Goal: Task Accomplishment & Management: Complete application form

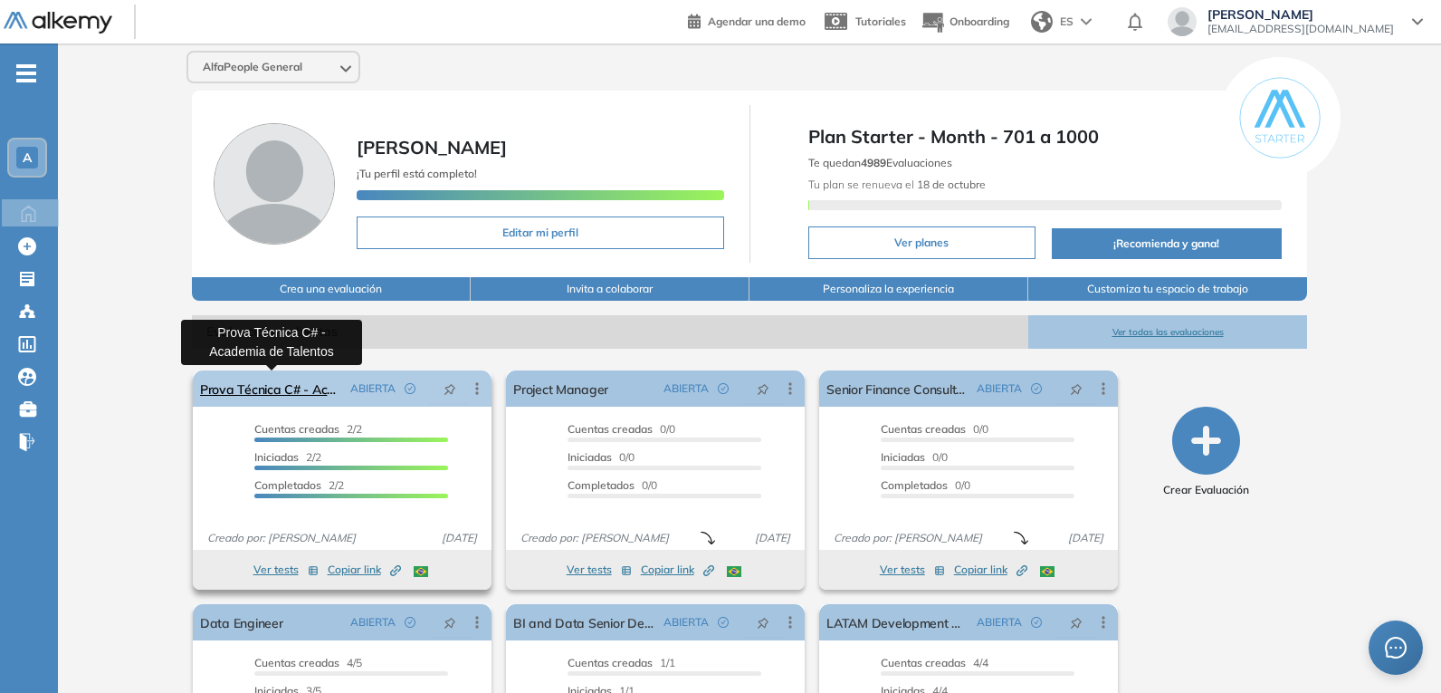
click at [295, 386] on link "Prova Técnica C# - Academia de Talentos" at bounding box center [271, 388] width 143 height 36
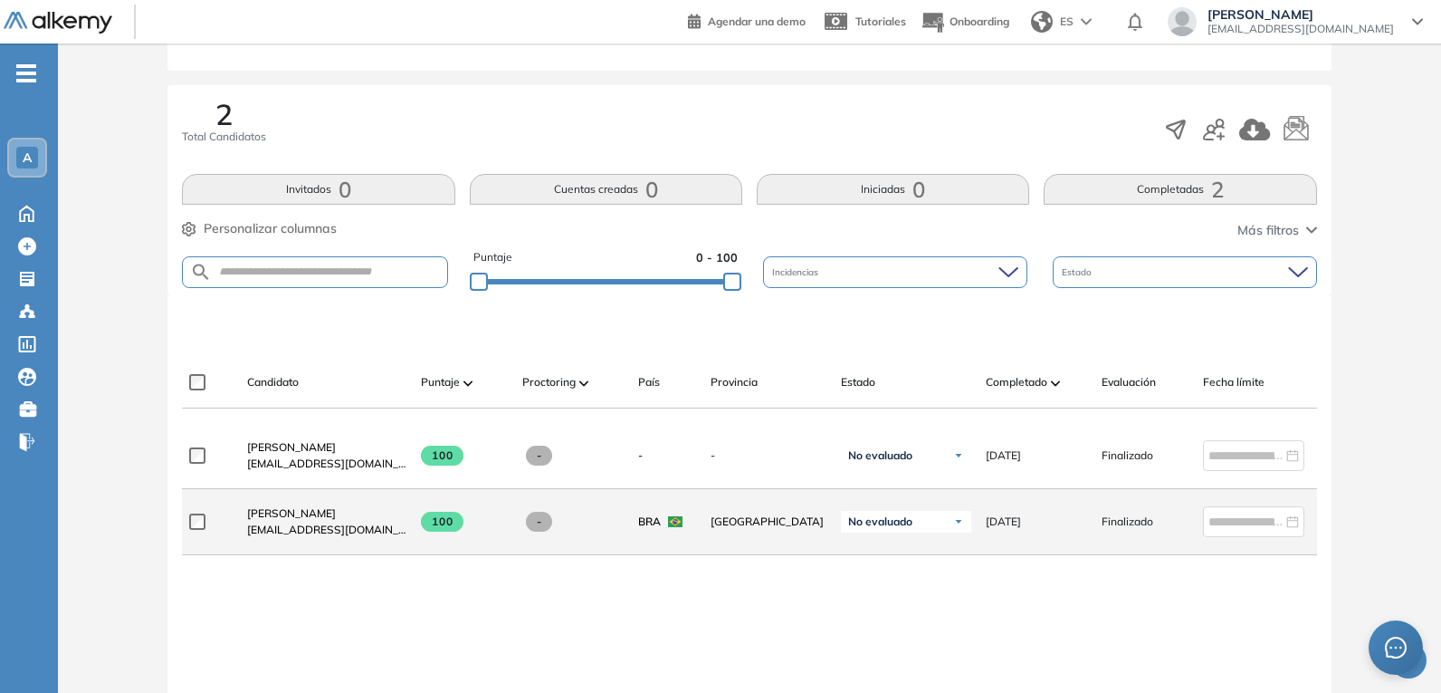
scroll to position [289, 0]
click at [289, 519] on span "[PERSON_NAME]" at bounding box center [291, 512] width 89 height 14
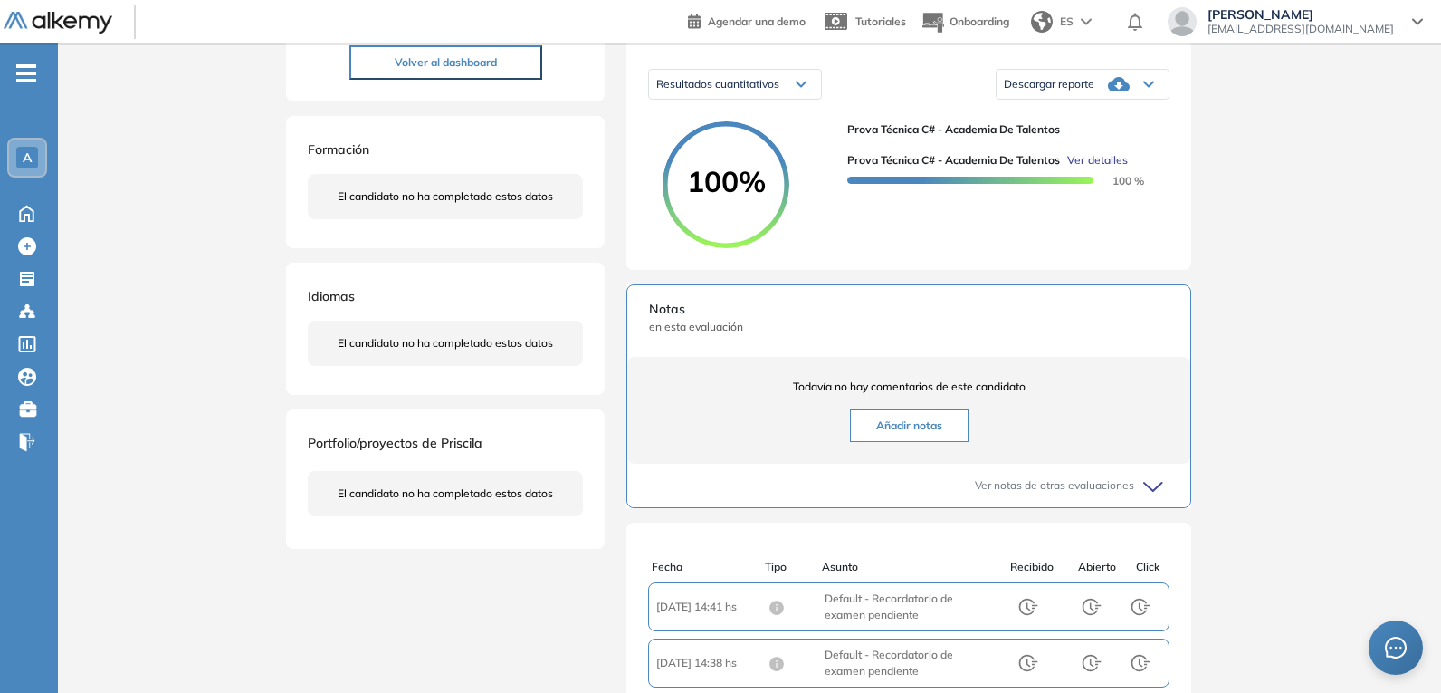
scroll to position [181, 0]
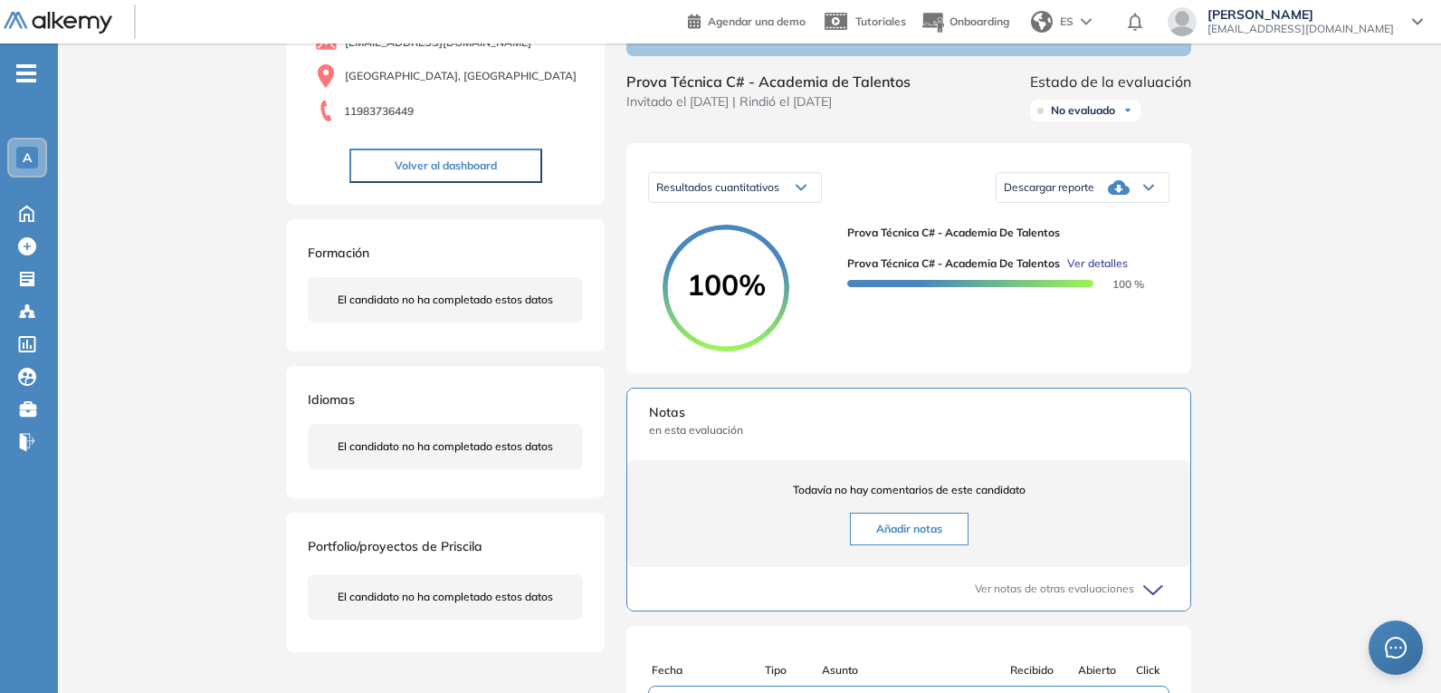
click at [725, 288] on span "100%" at bounding box center [726, 284] width 127 height 29
click at [743, 292] on span "100%" at bounding box center [726, 284] width 127 height 29
click at [745, 340] on circle at bounding box center [725, 287] width 121 height 121
click at [762, 349] on circle at bounding box center [725, 287] width 121 height 121
click at [711, 340] on circle at bounding box center [725, 287] width 121 height 121
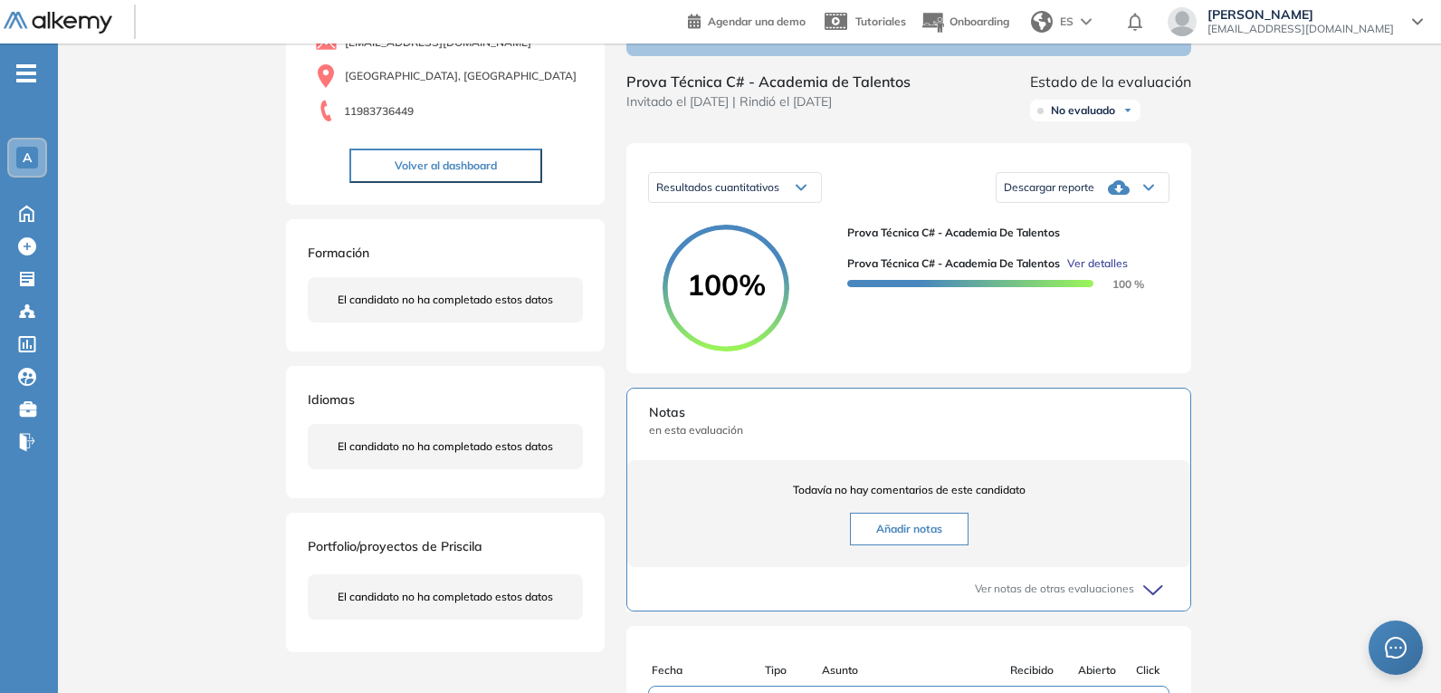
click at [739, 349] on circle at bounding box center [725, 287] width 121 height 121
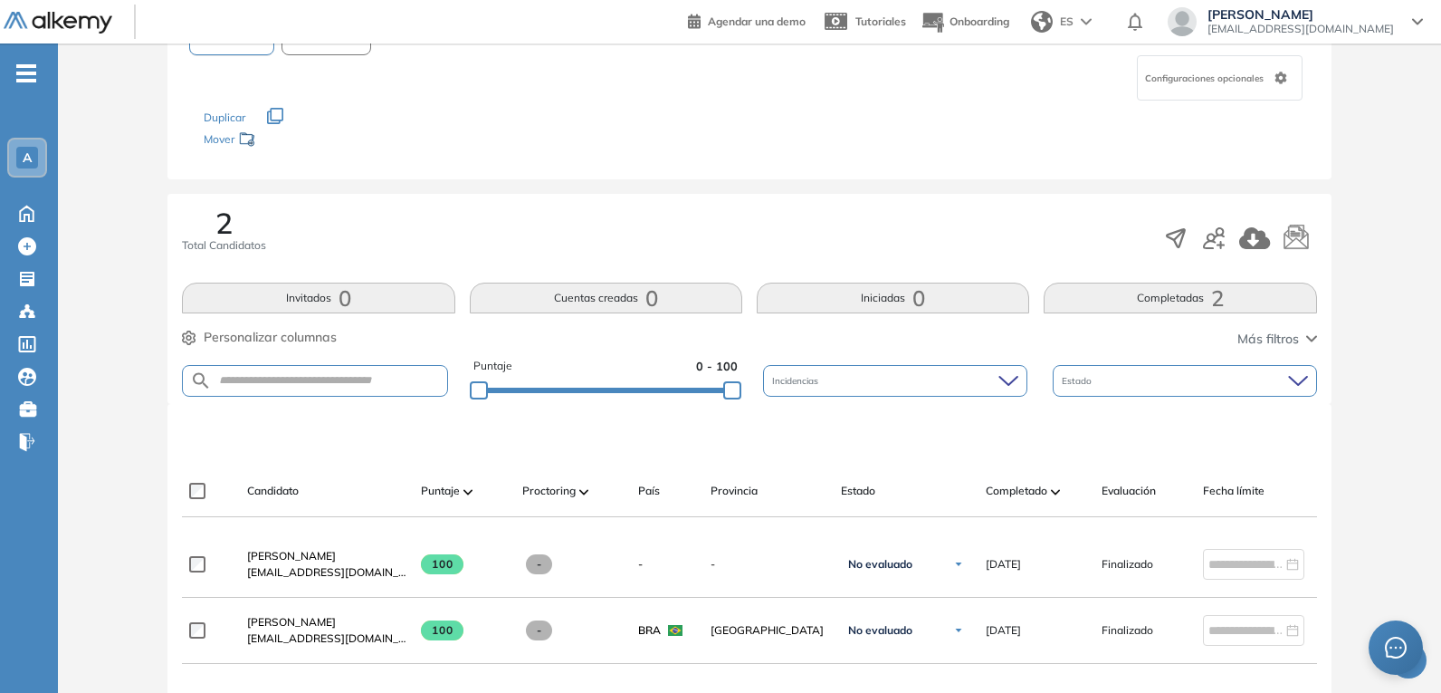
scroll to position [181, 0]
click at [316, 554] on span "[PERSON_NAME]" at bounding box center [291, 554] width 89 height 14
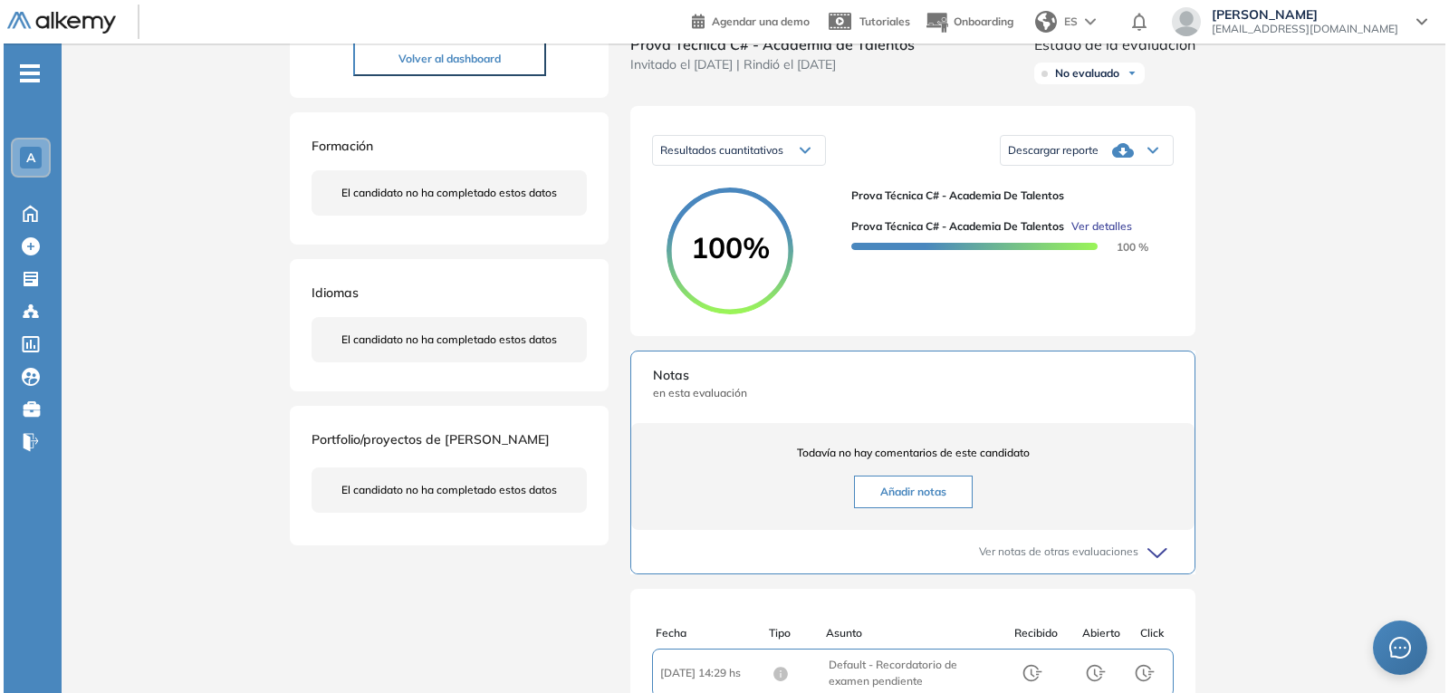
scroll to position [272, 0]
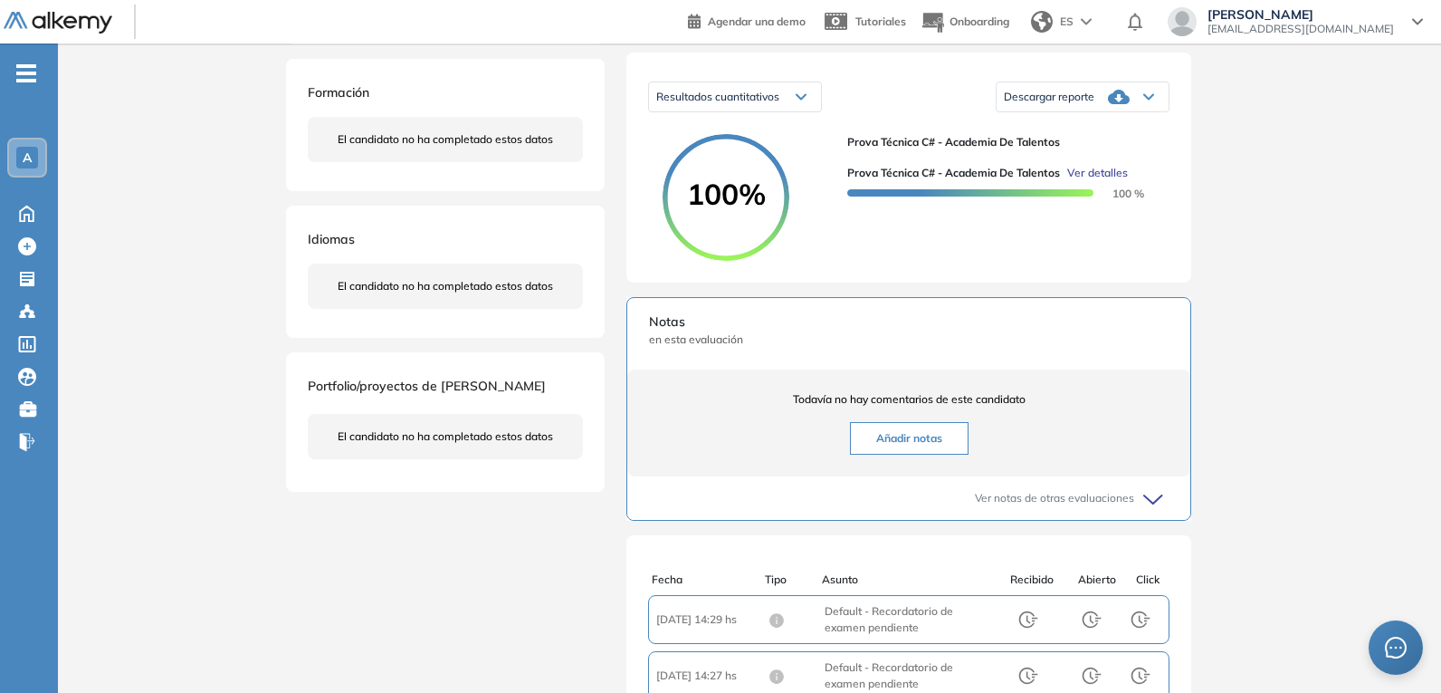
click at [766, 208] on span "100%" at bounding box center [726, 193] width 127 height 29
click at [1105, 181] on span "Ver detalles" at bounding box center [1098, 173] width 61 height 16
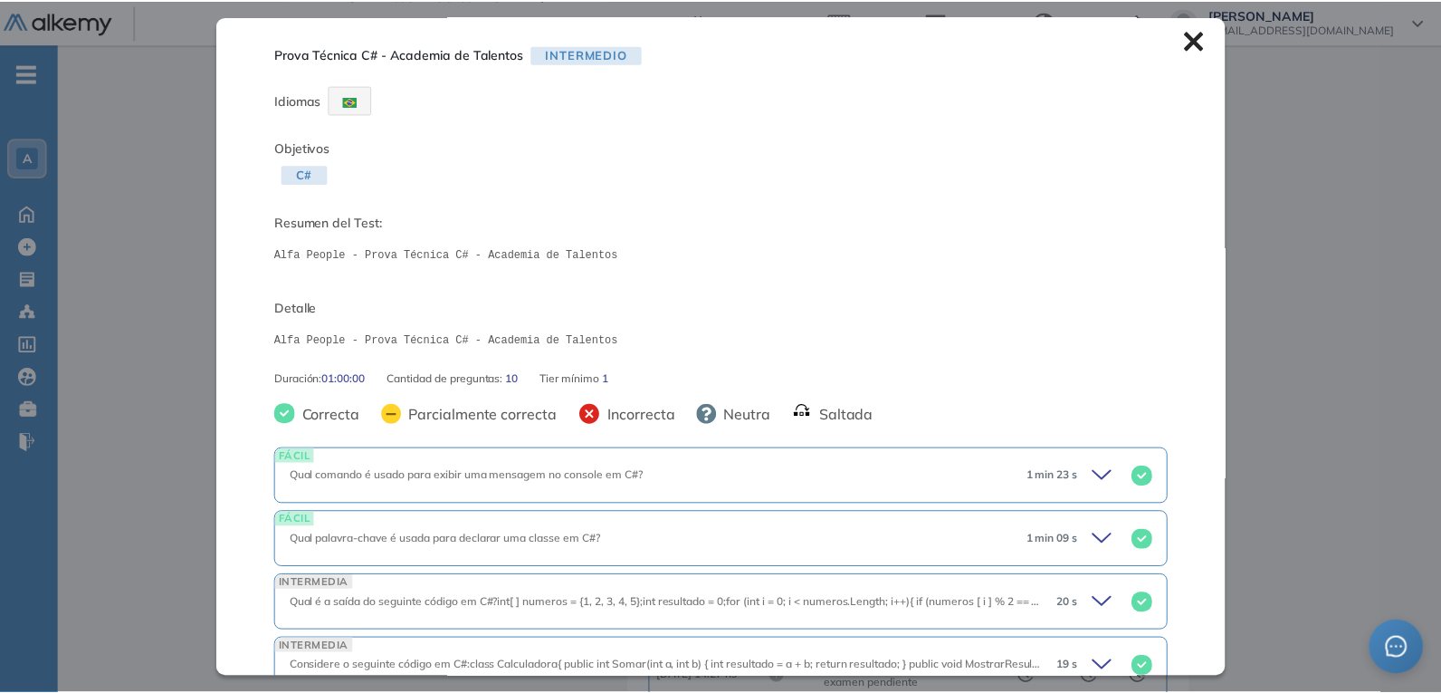
scroll to position [0, 0]
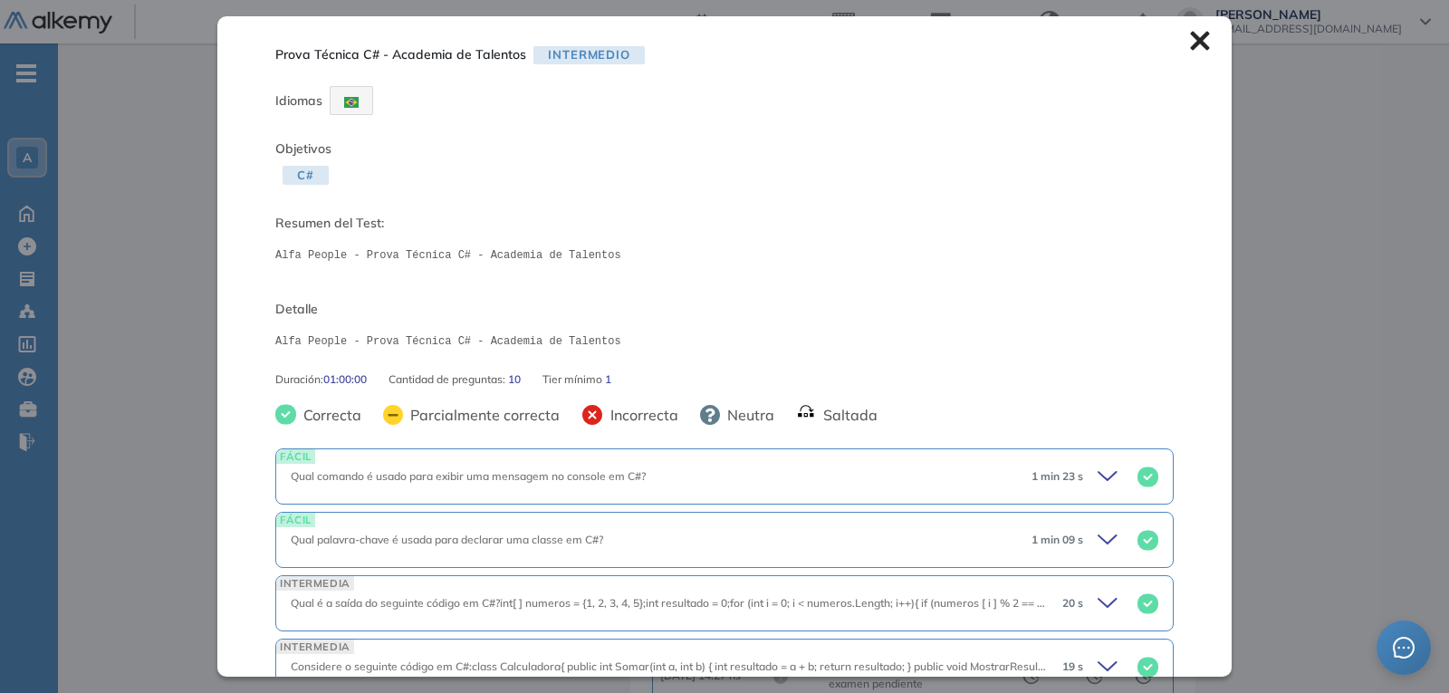
click at [1190, 49] on icon at bounding box center [1200, 41] width 20 height 20
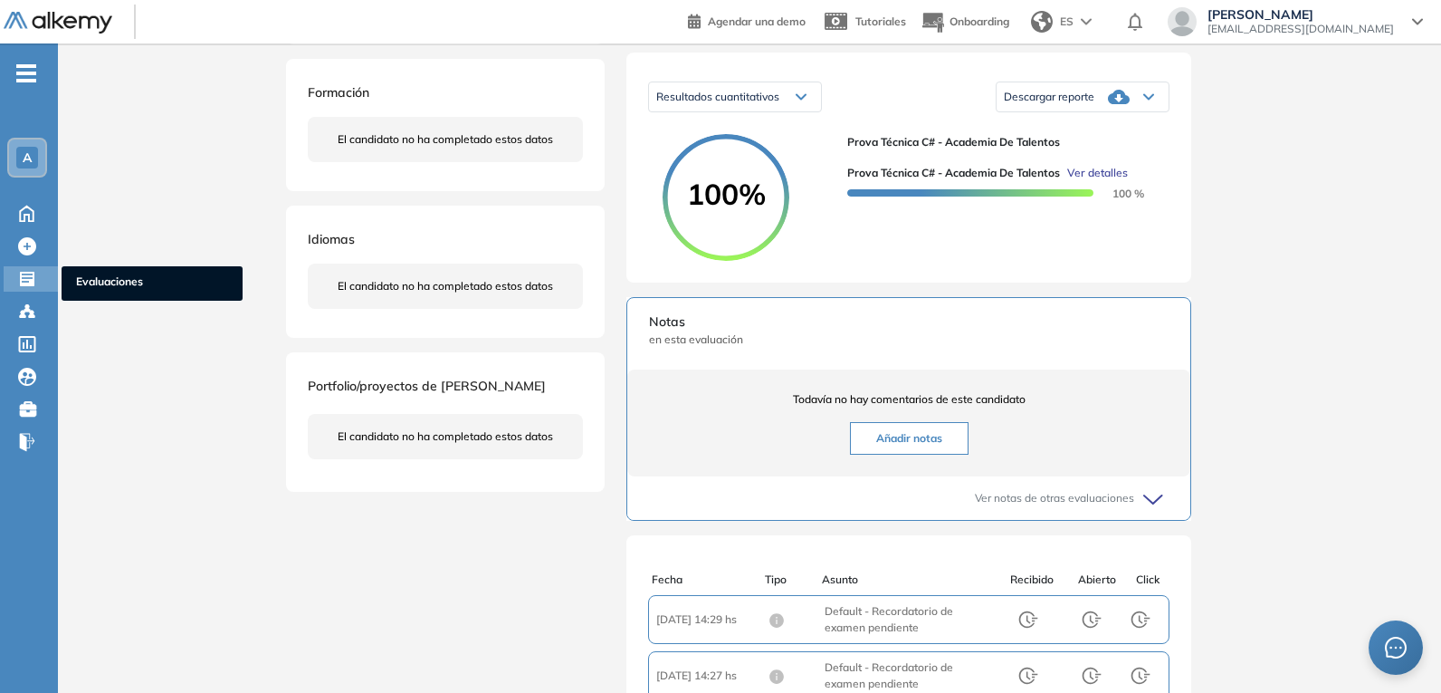
click at [33, 286] on icon at bounding box center [27, 279] width 14 height 14
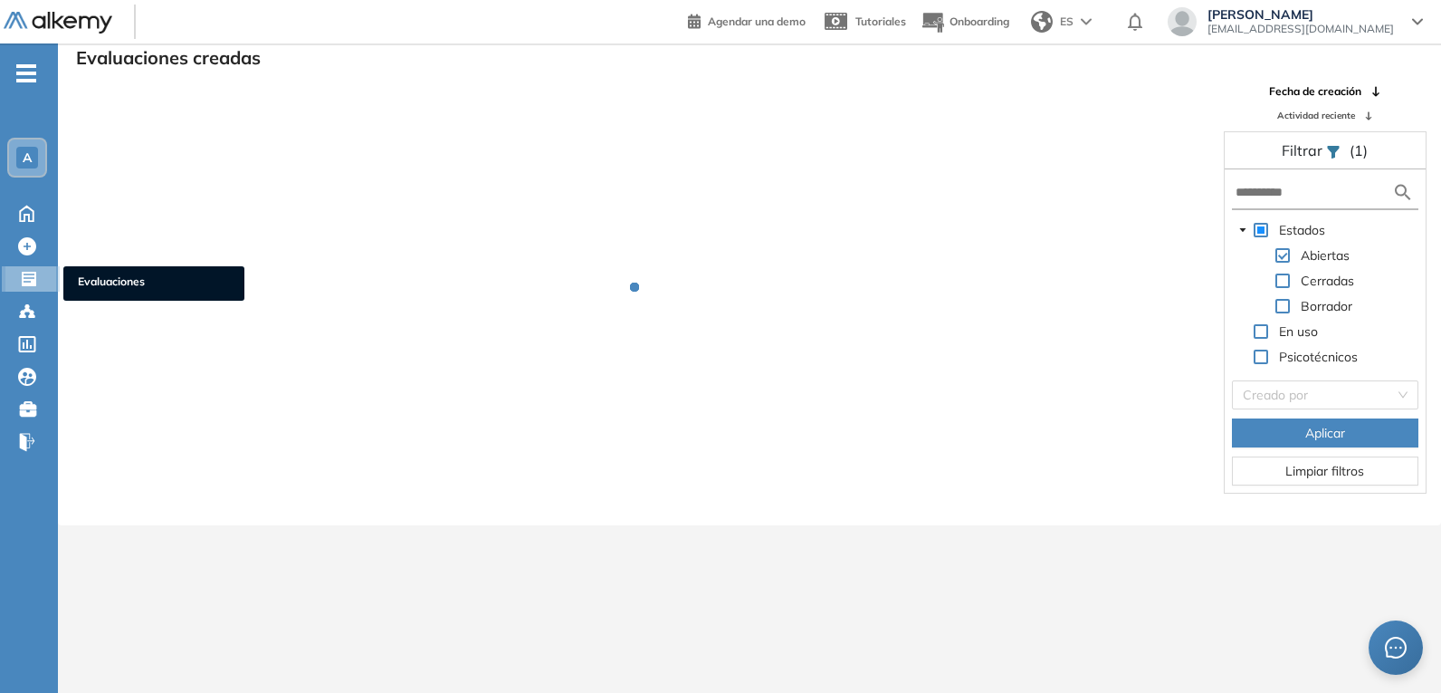
scroll to position [43, 0]
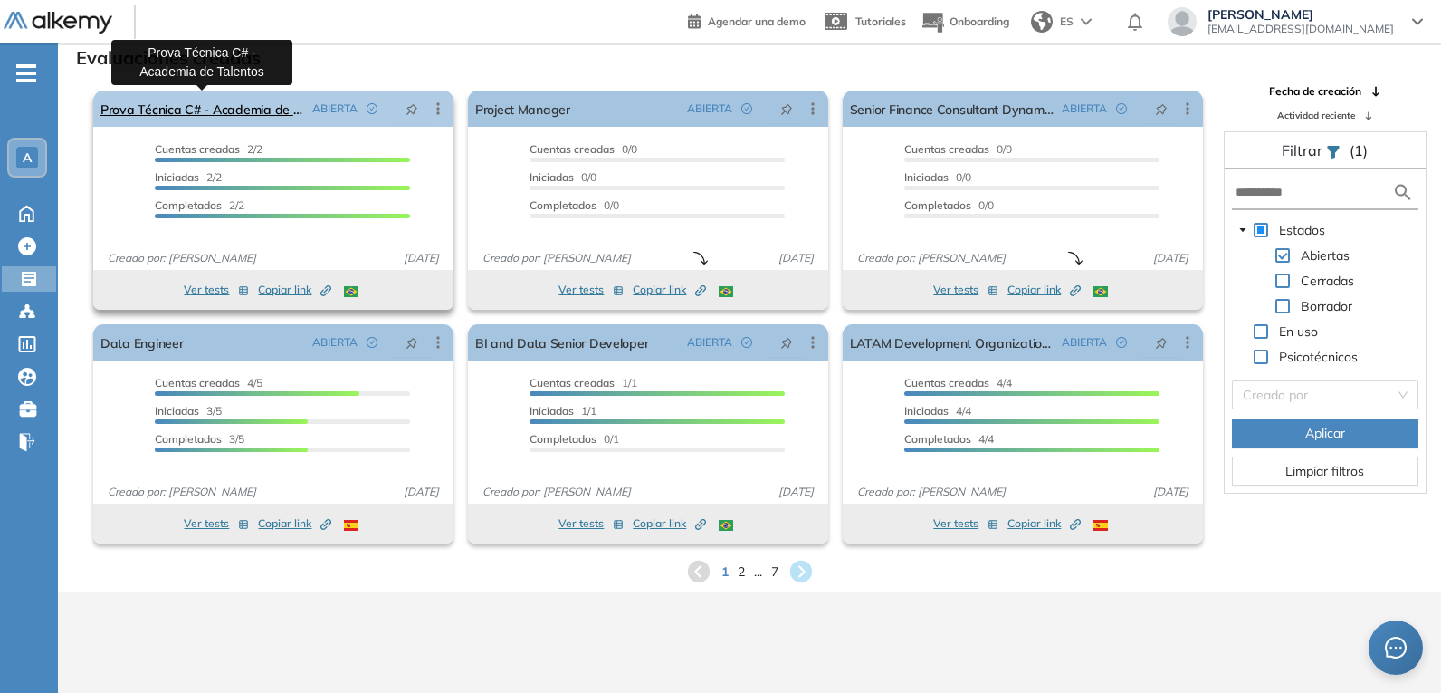
click at [250, 112] on link "Prova Técnica C# - Academia de Talentos" at bounding box center [203, 109] width 205 height 36
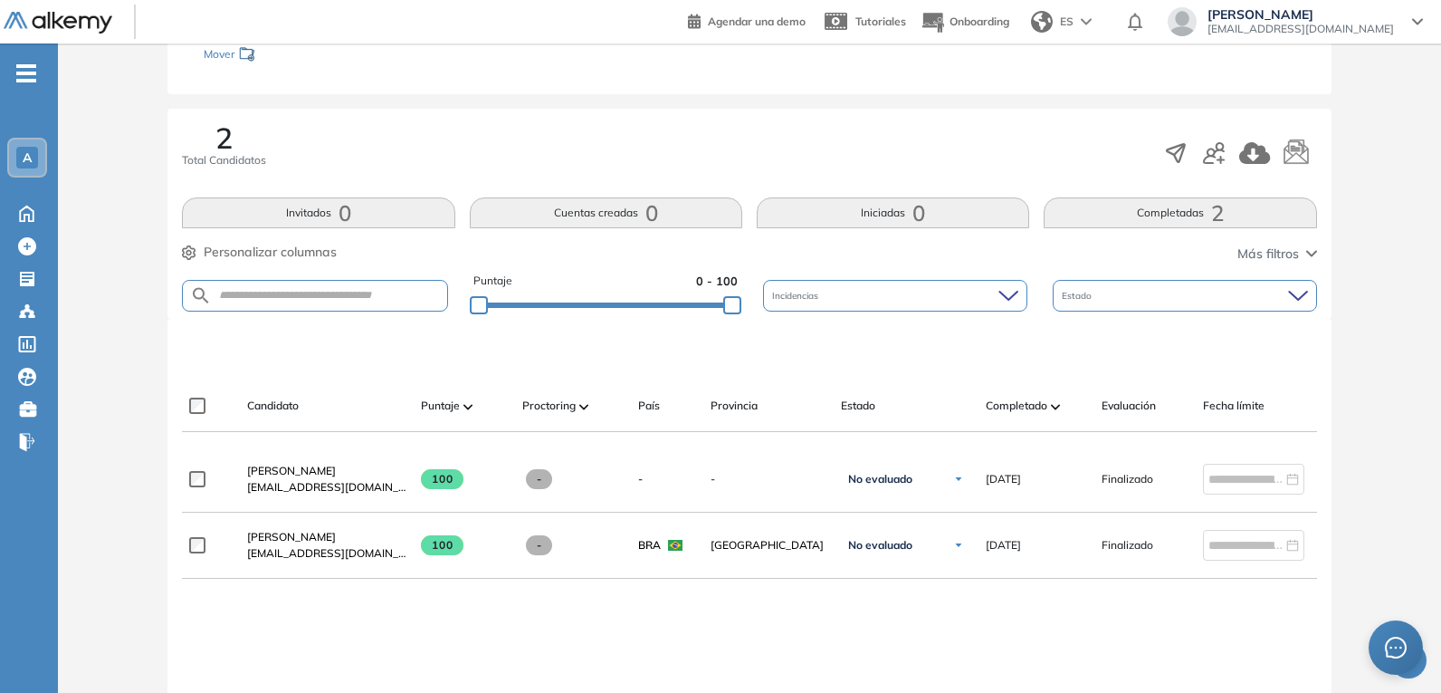
scroll to position [272, 0]
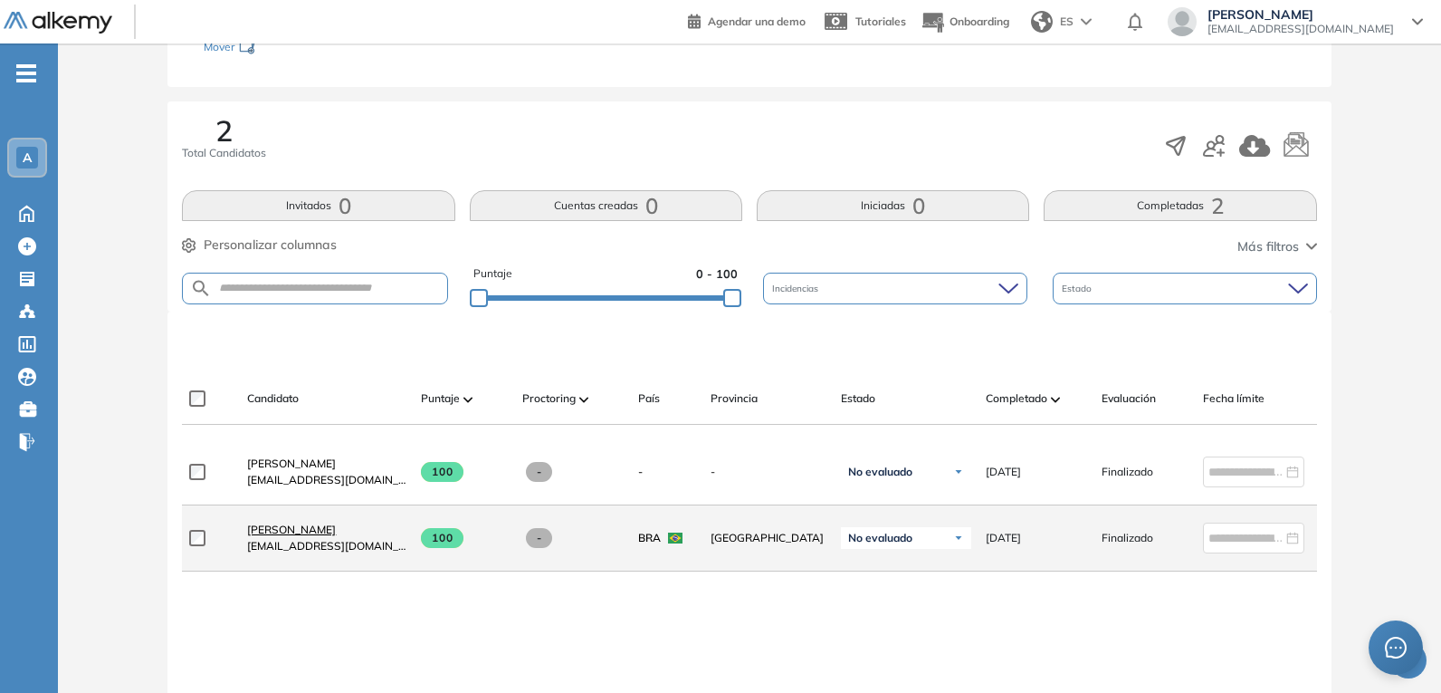
click at [311, 535] on span "[PERSON_NAME]" at bounding box center [291, 529] width 89 height 14
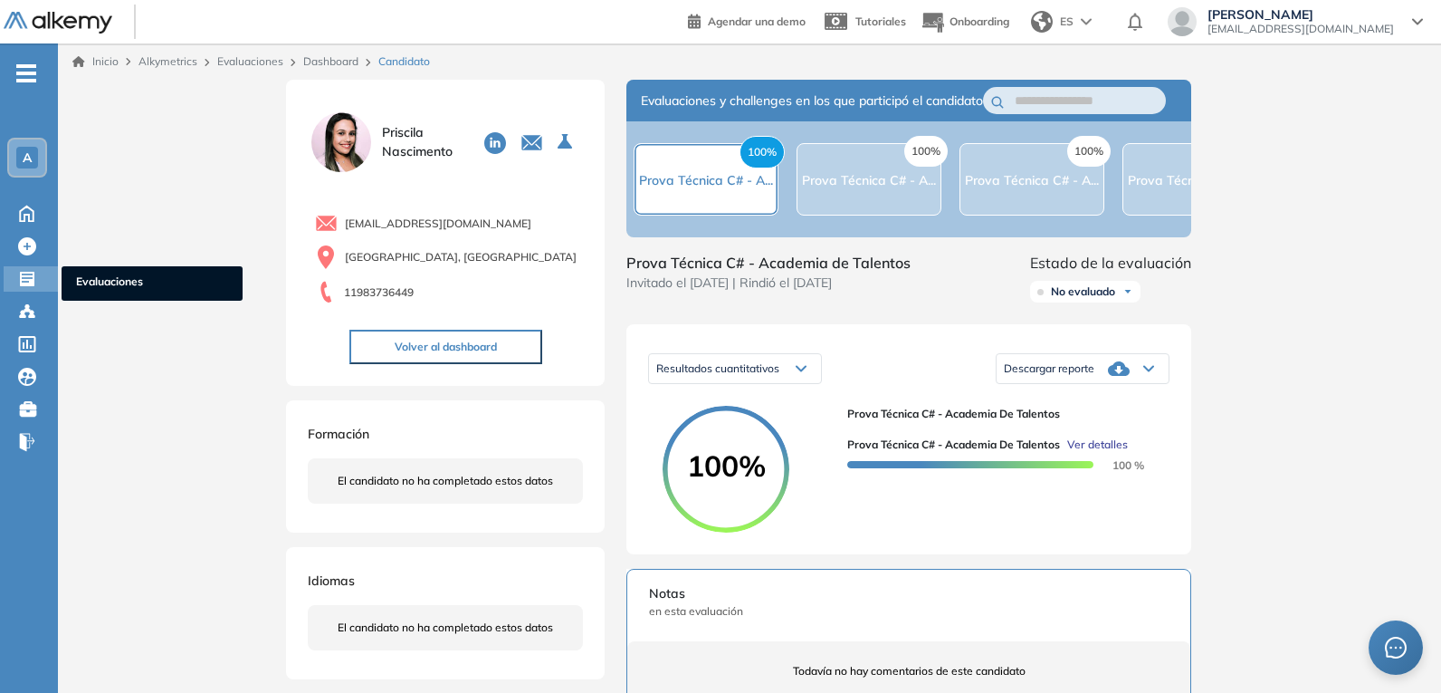
click at [34, 279] on icon at bounding box center [27, 279] width 14 height 14
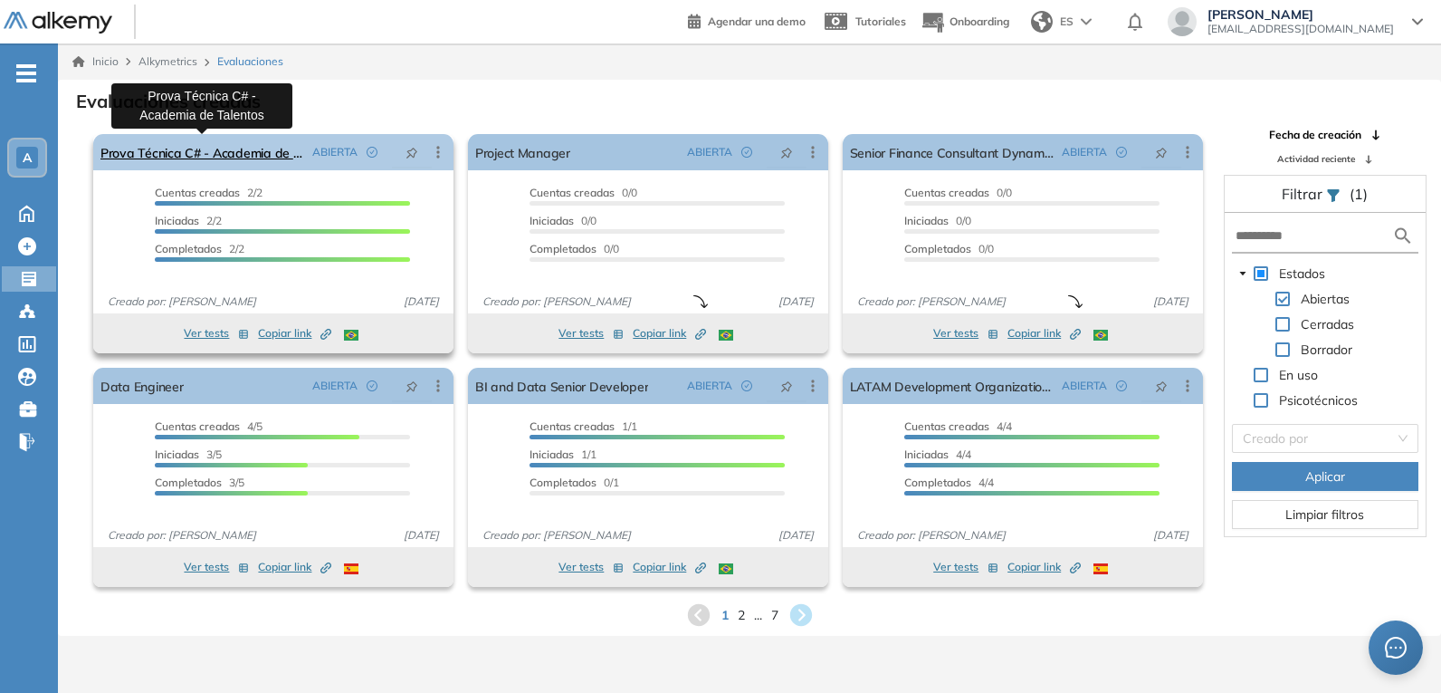
click at [219, 148] on link "Prova Técnica C# - Academia de Talentos" at bounding box center [203, 152] width 205 height 36
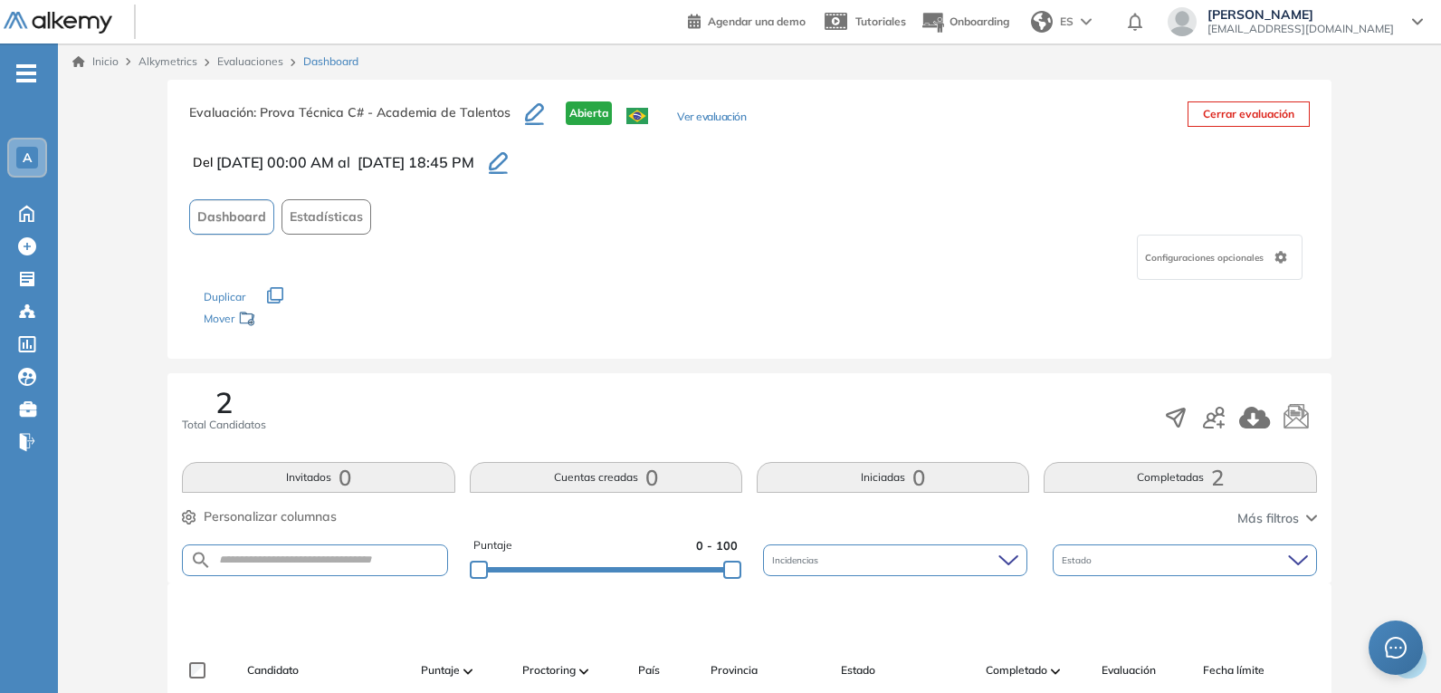
click at [508, 160] on icon "button" at bounding box center [498, 161] width 19 height 18
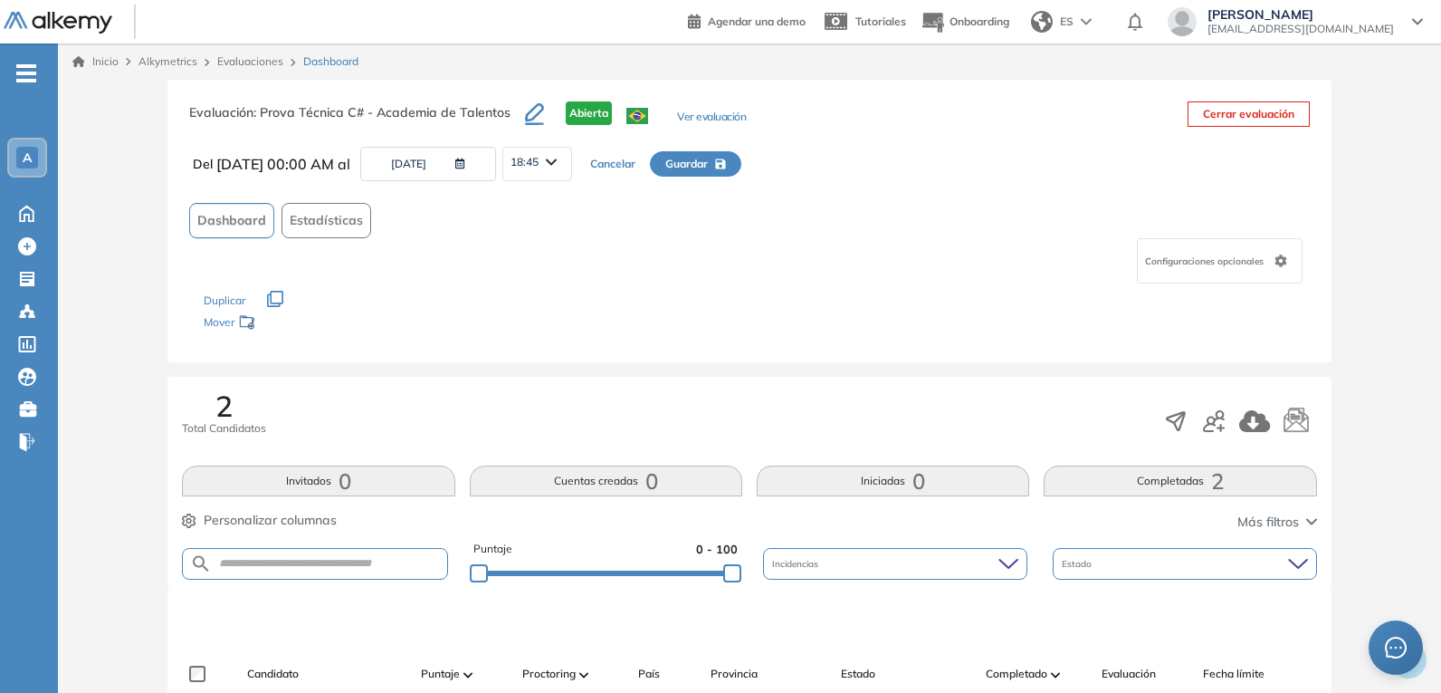
click at [737, 337] on div "Los siguientes tests ya no están disponibles o tienen una nueva versión Revisa …" at bounding box center [749, 311] width 1091 height 57
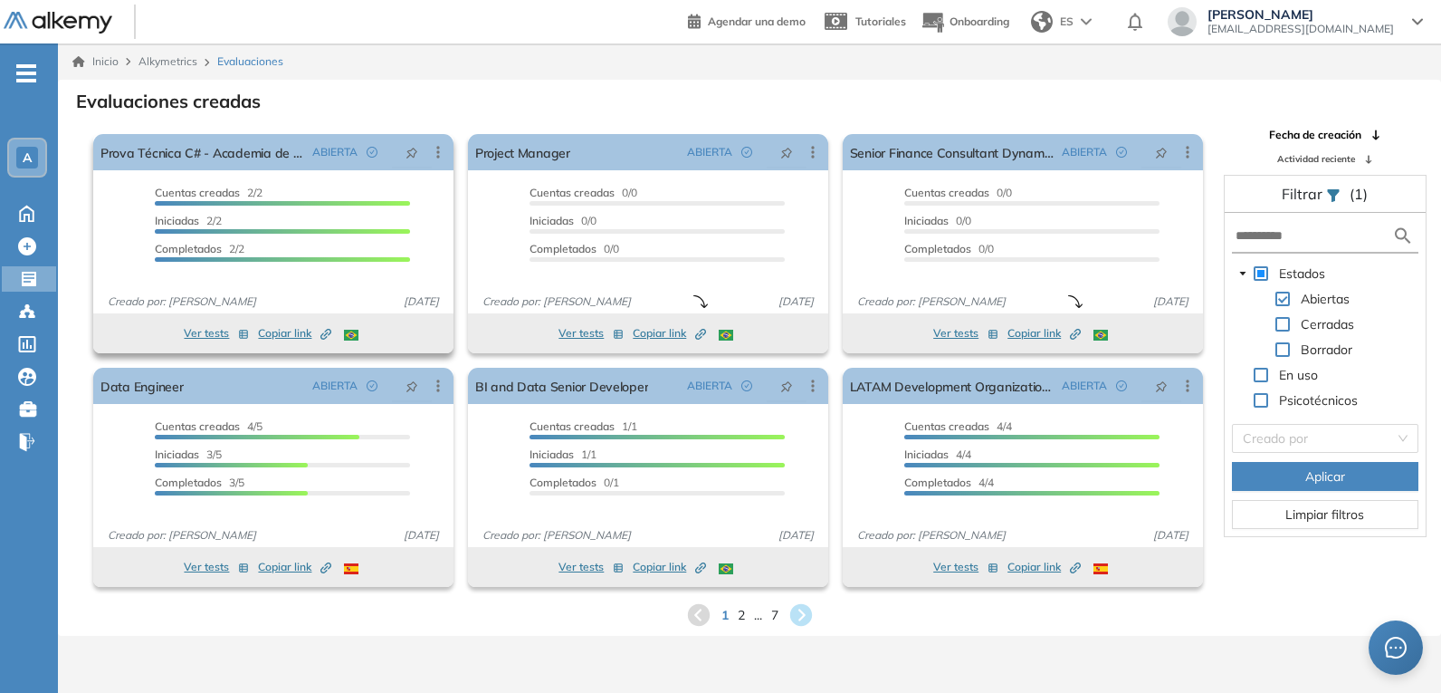
drag, startPoint x: 247, startPoint y: 298, endPoint x: 171, endPoint y: 310, distance: 77.0
click at [171, 310] on div "Creado por: Sofia Grigorjev 24 sep. 2025" at bounding box center [273, 303] width 360 height 20
copy span "Sofia Grigorjev"
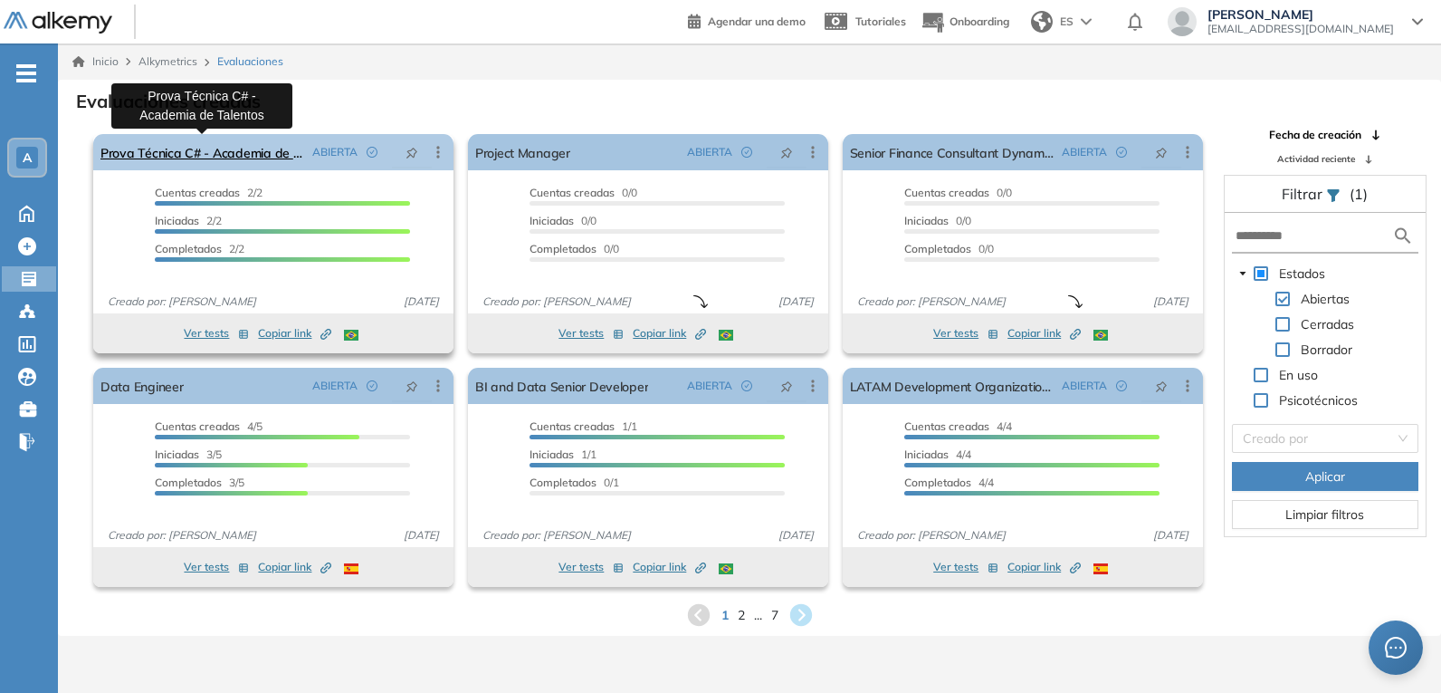
click at [242, 149] on link "Prova Técnica C# - Academia de Talentos" at bounding box center [203, 152] width 205 height 36
click at [221, 152] on link "Prova Técnica C# - Academia de Talentos" at bounding box center [203, 152] width 205 height 36
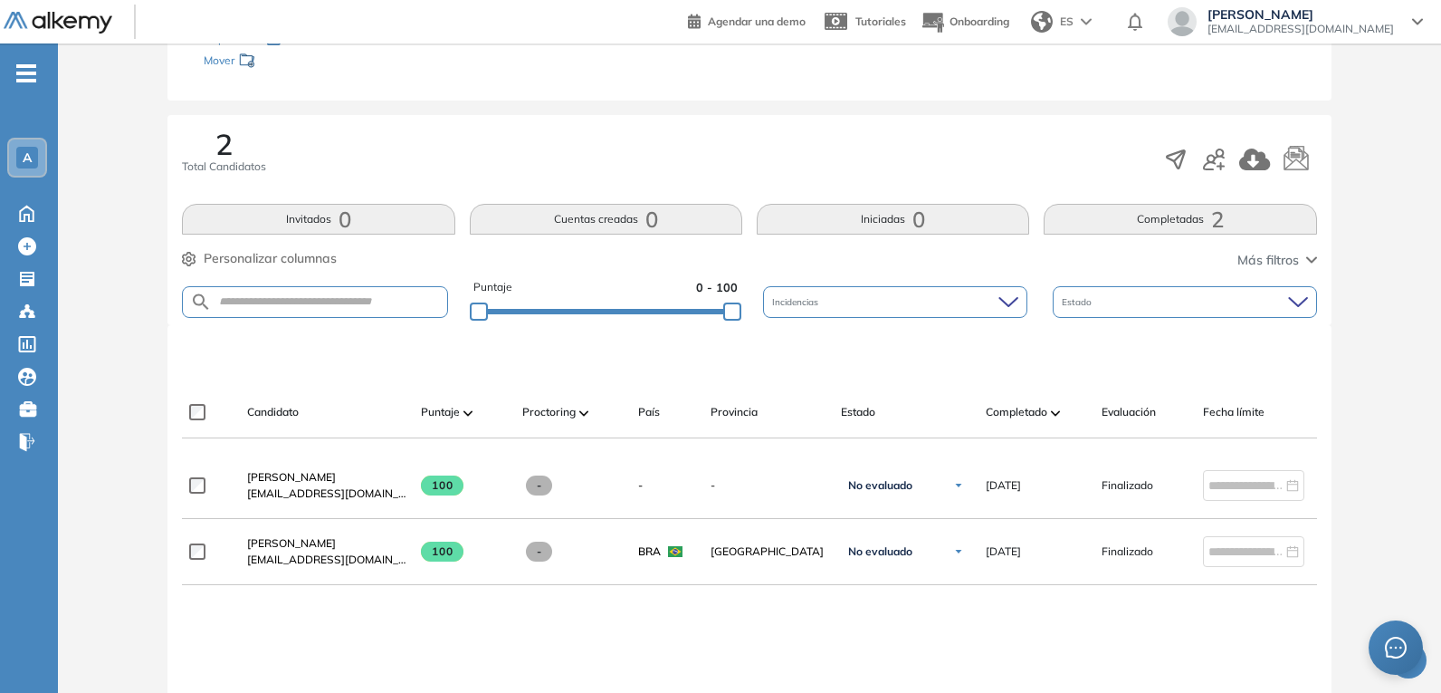
scroll to position [272, 0]
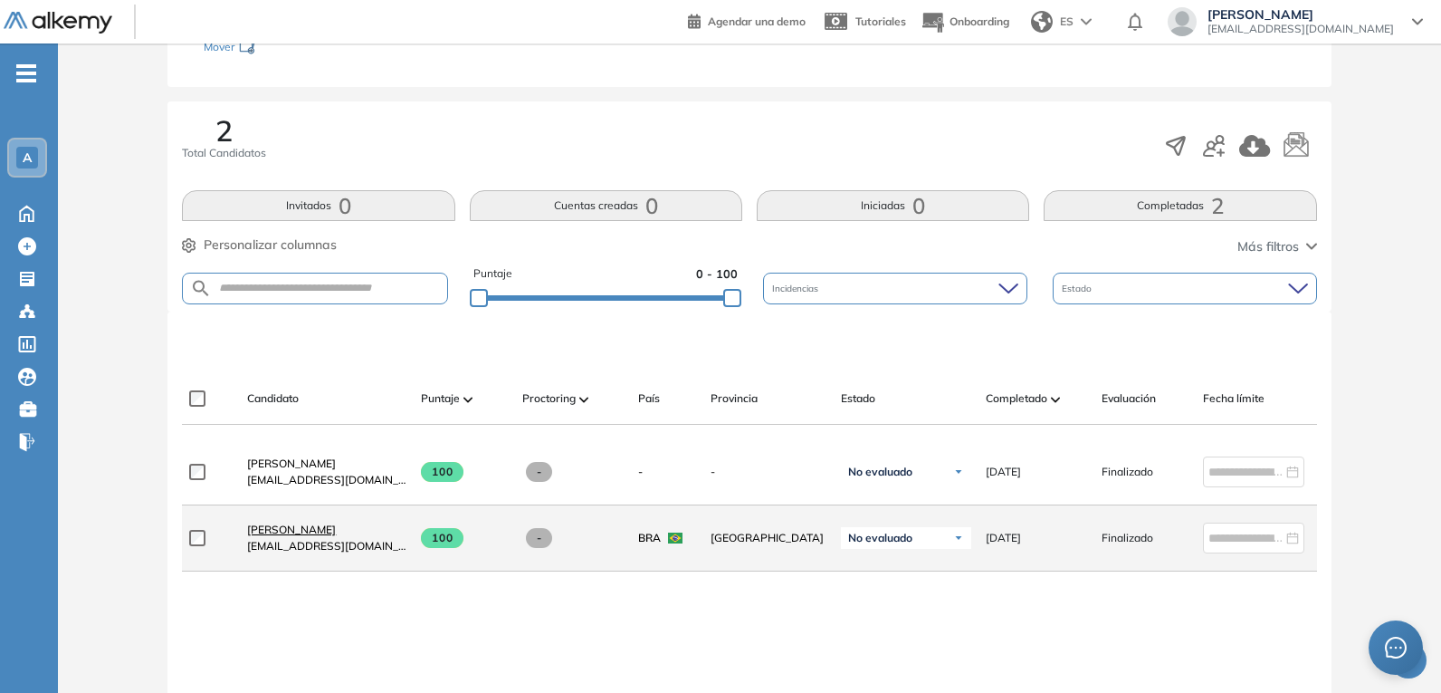
click at [321, 534] on span "[PERSON_NAME]" at bounding box center [291, 529] width 89 height 14
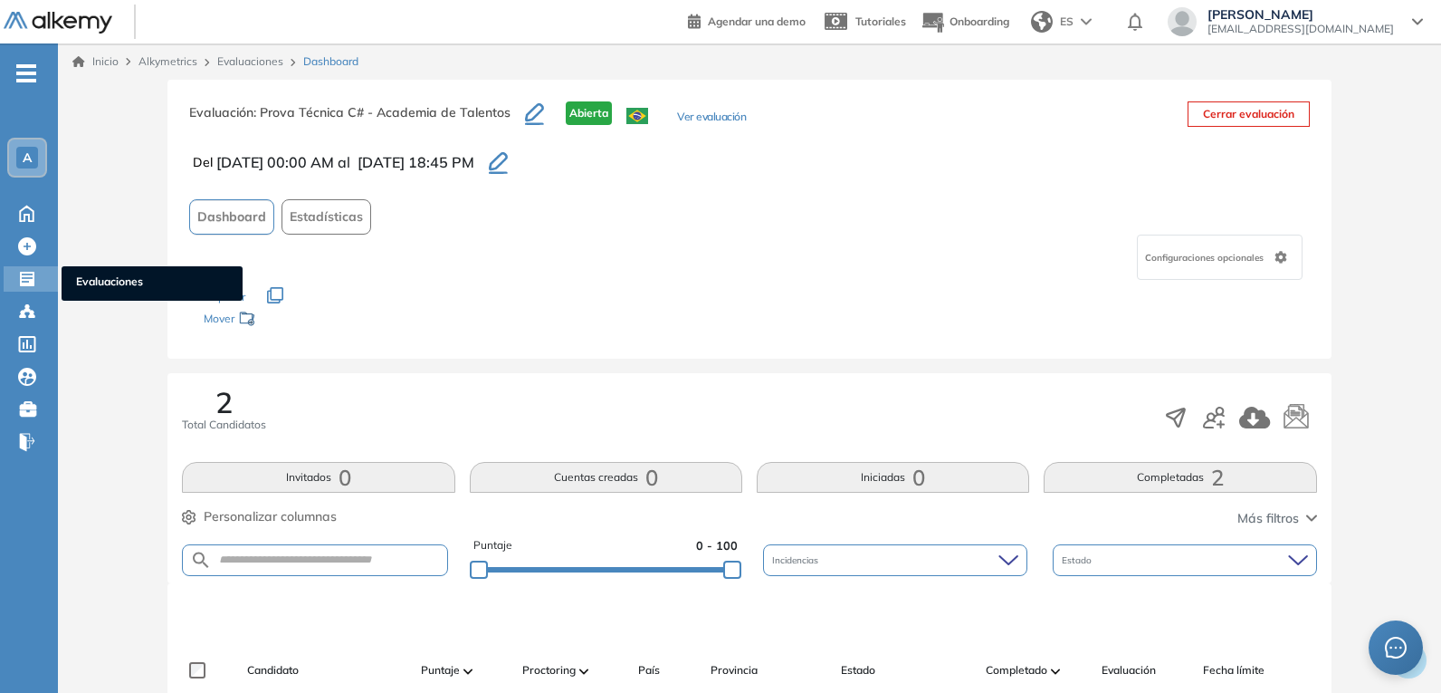
click at [35, 281] on icon at bounding box center [27, 279] width 18 height 18
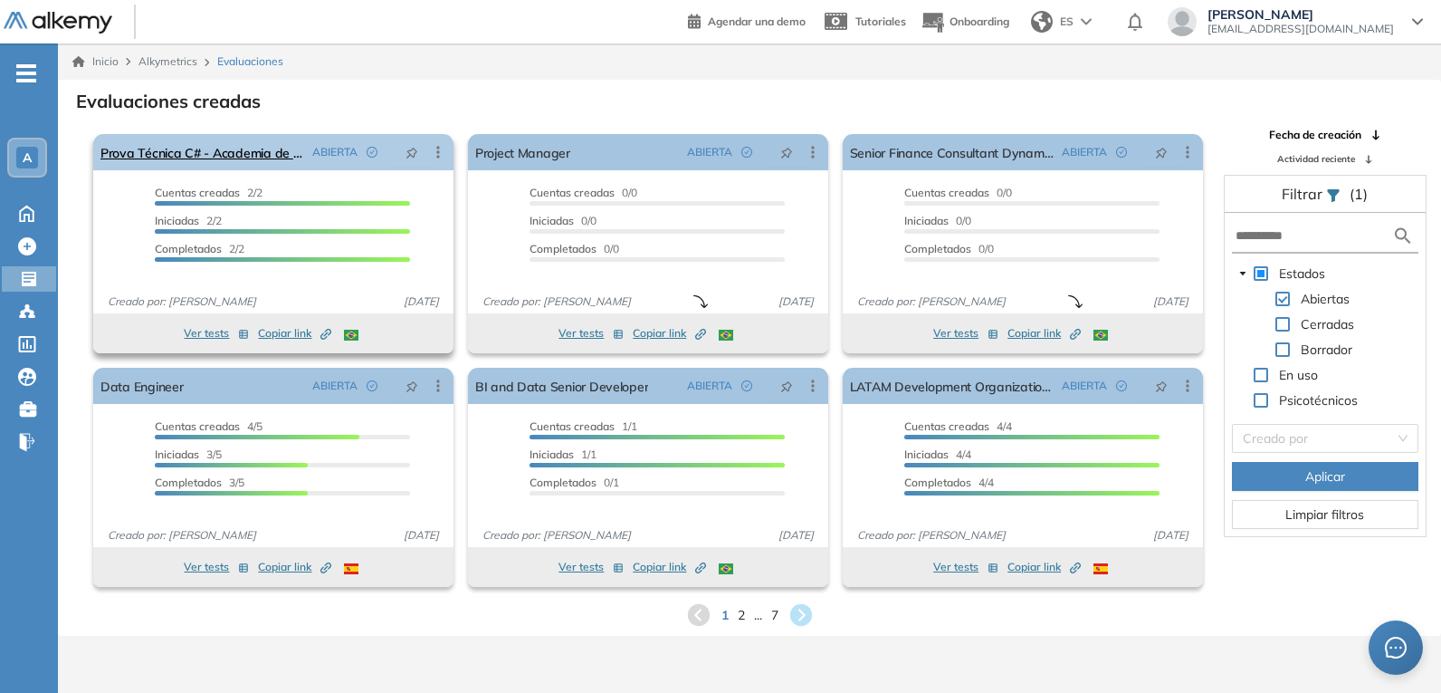
click at [438, 153] on icon at bounding box center [438, 152] width 3 height 12
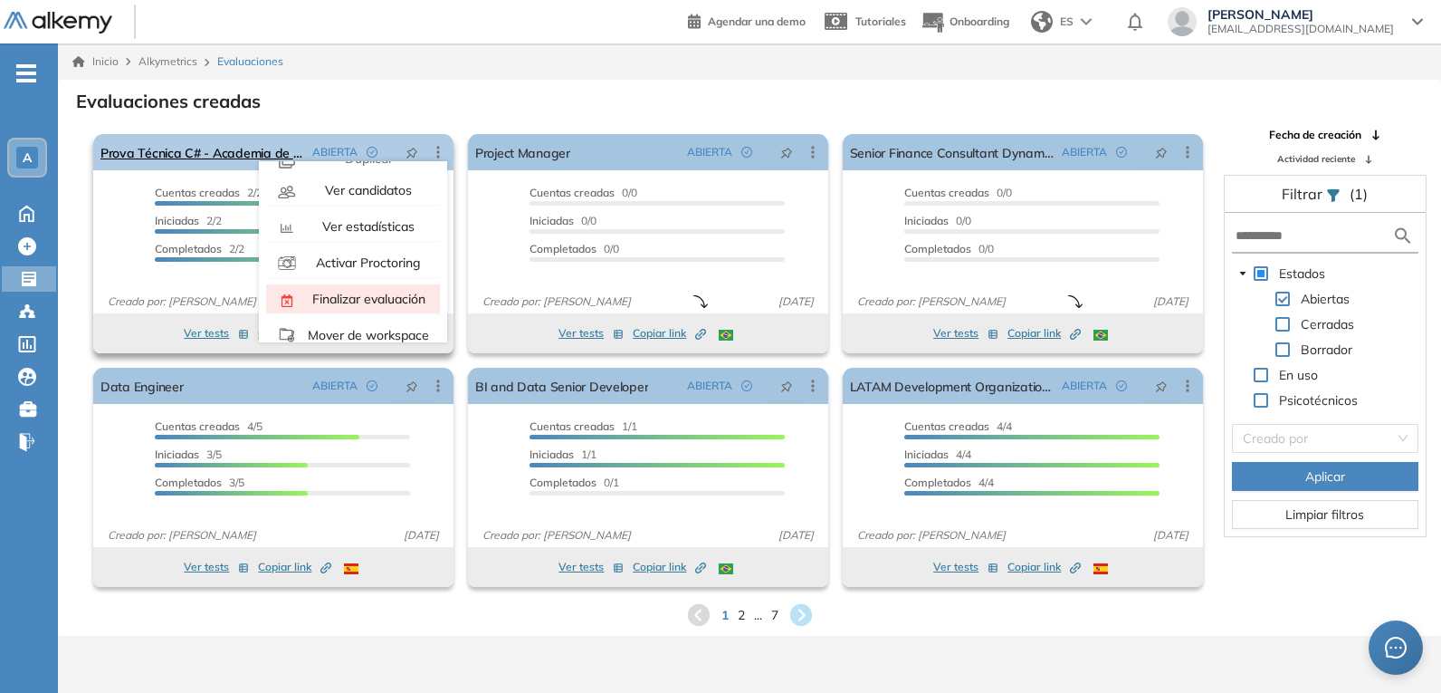
scroll to position [91, 0]
click at [387, 227] on span "Activar Proctoring" at bounding box center [366, 231] width 109 height 16
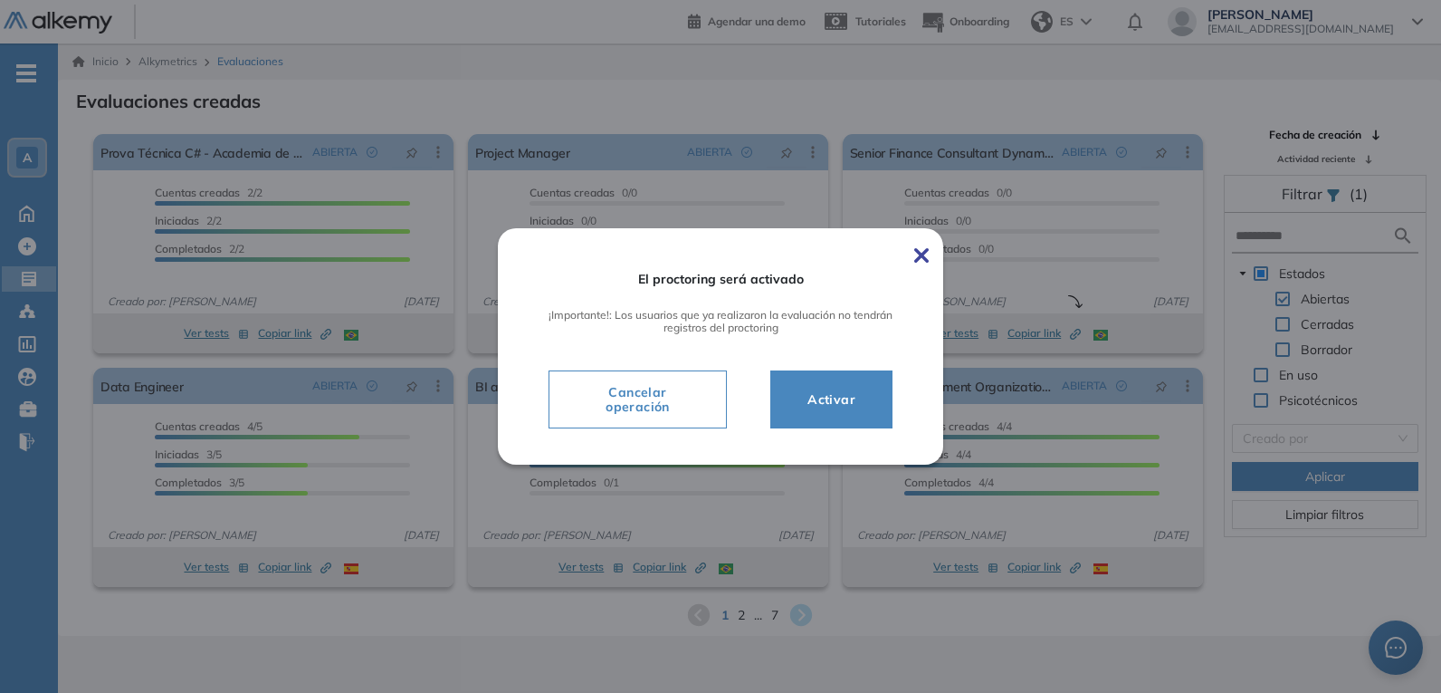
click at [862, 408] on span "Activar" at bounding box center [831, 399] width 77 height 22
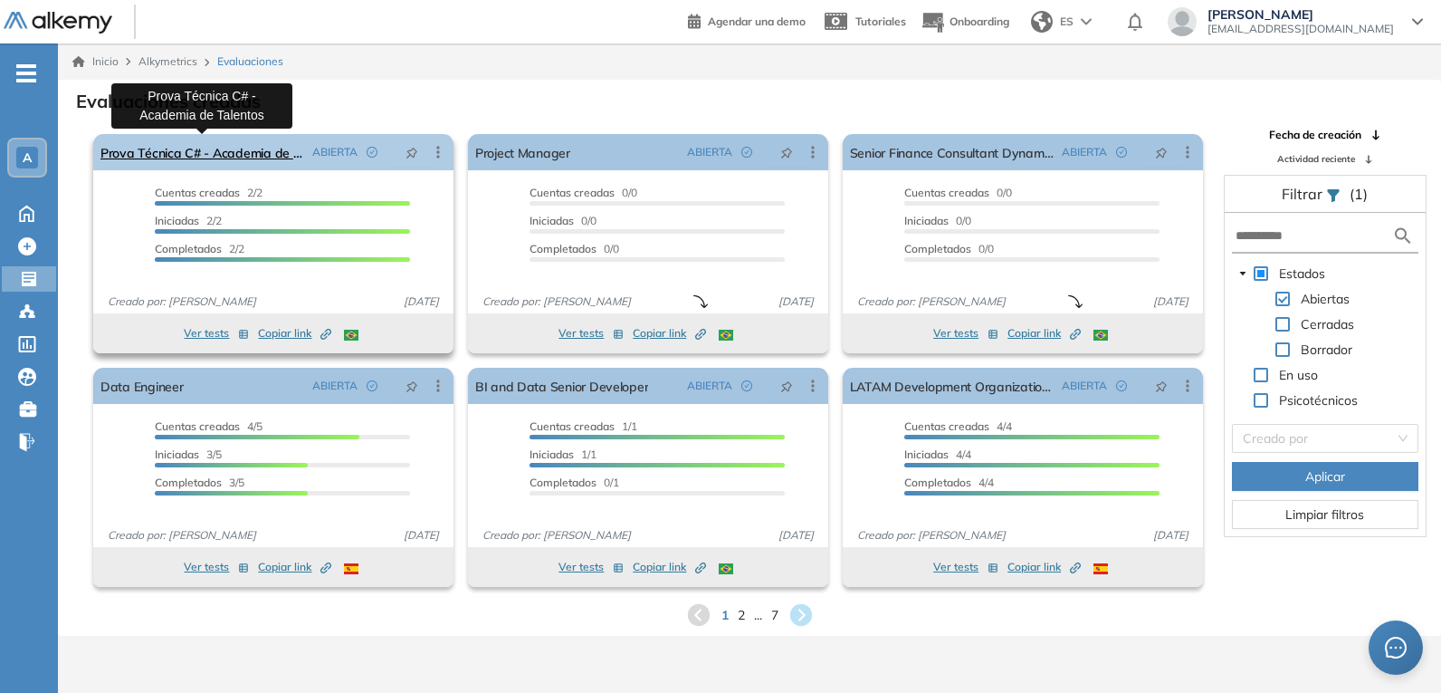
click at [214, 161] on link "Prova Técnica C# - Academia de Talentos" at bounding box center [203, 152] width 205 height 36
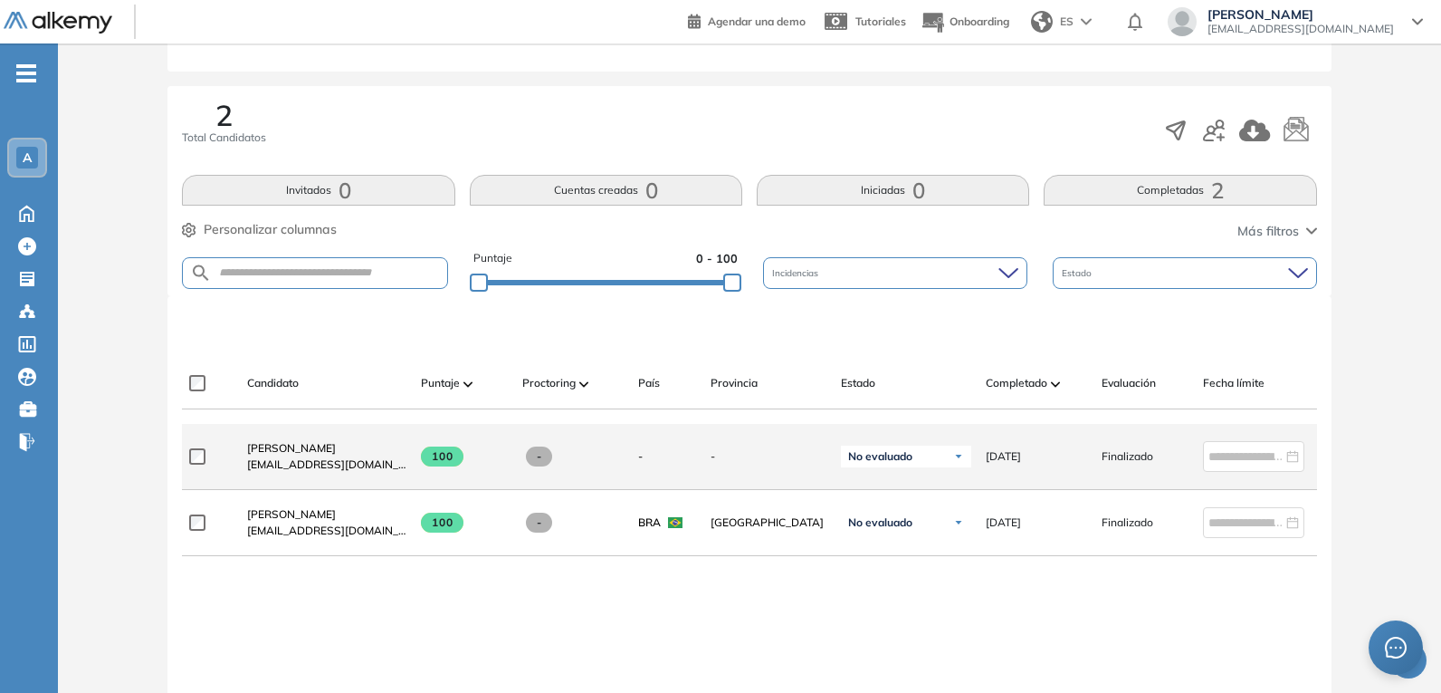
scroll to position [289, 0]
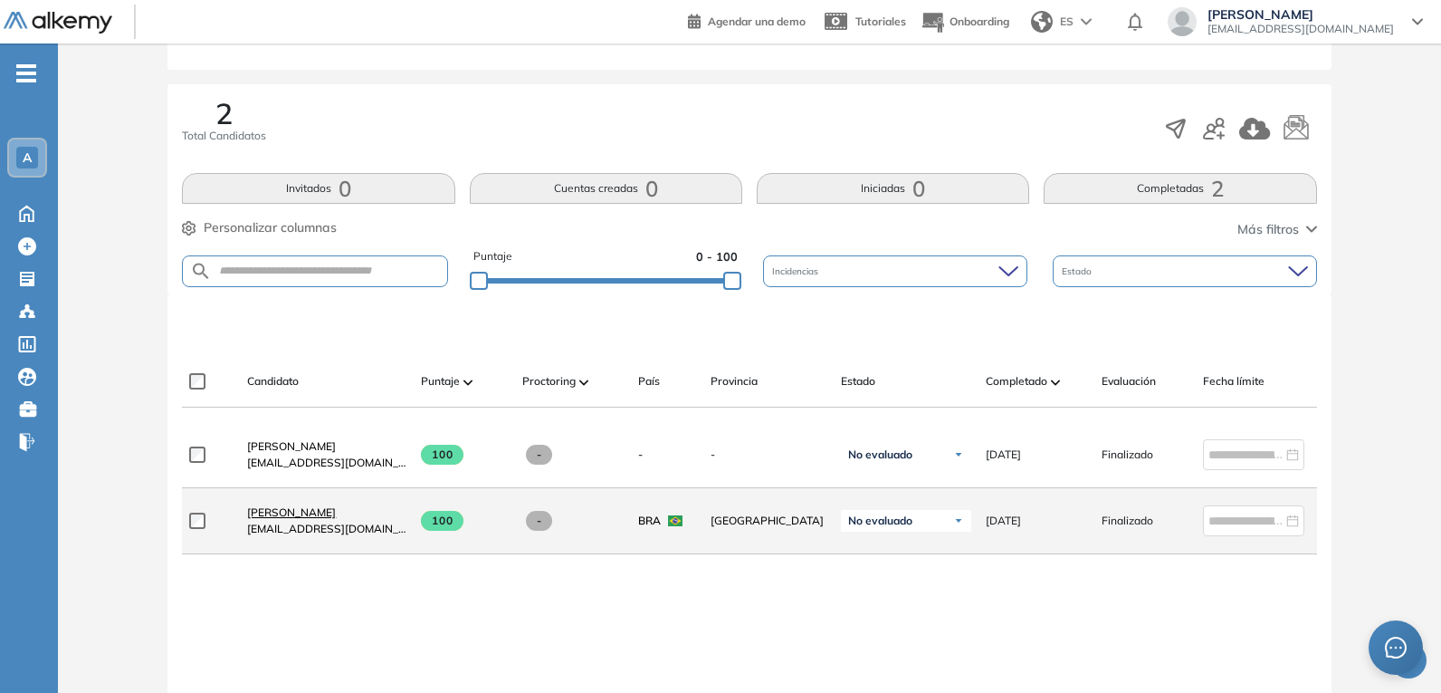
click at [324, 519] on span "[PERSON_NAME]" at bounding box center [291, 512] width 89 height 14
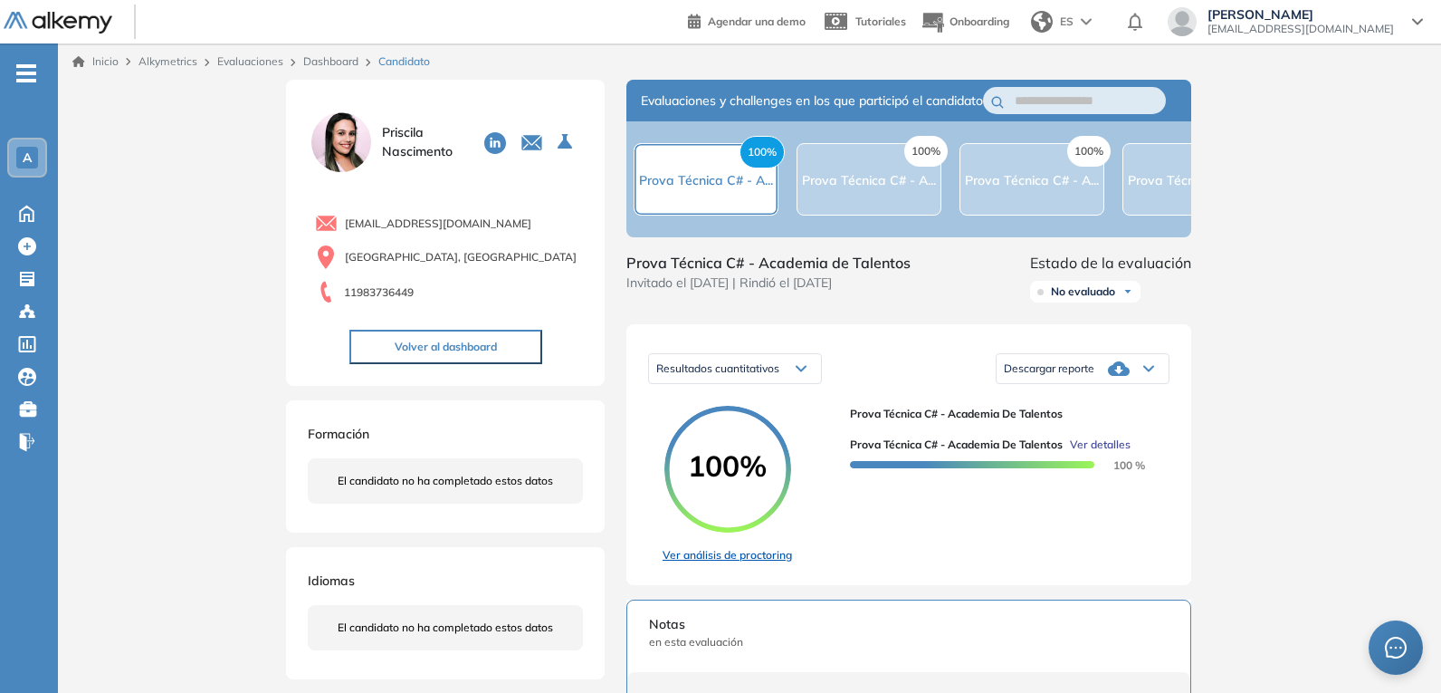
click at [703, 563] on link "Ver análisis de proctoring" at bounding box center [727, 555] width 129 height 16
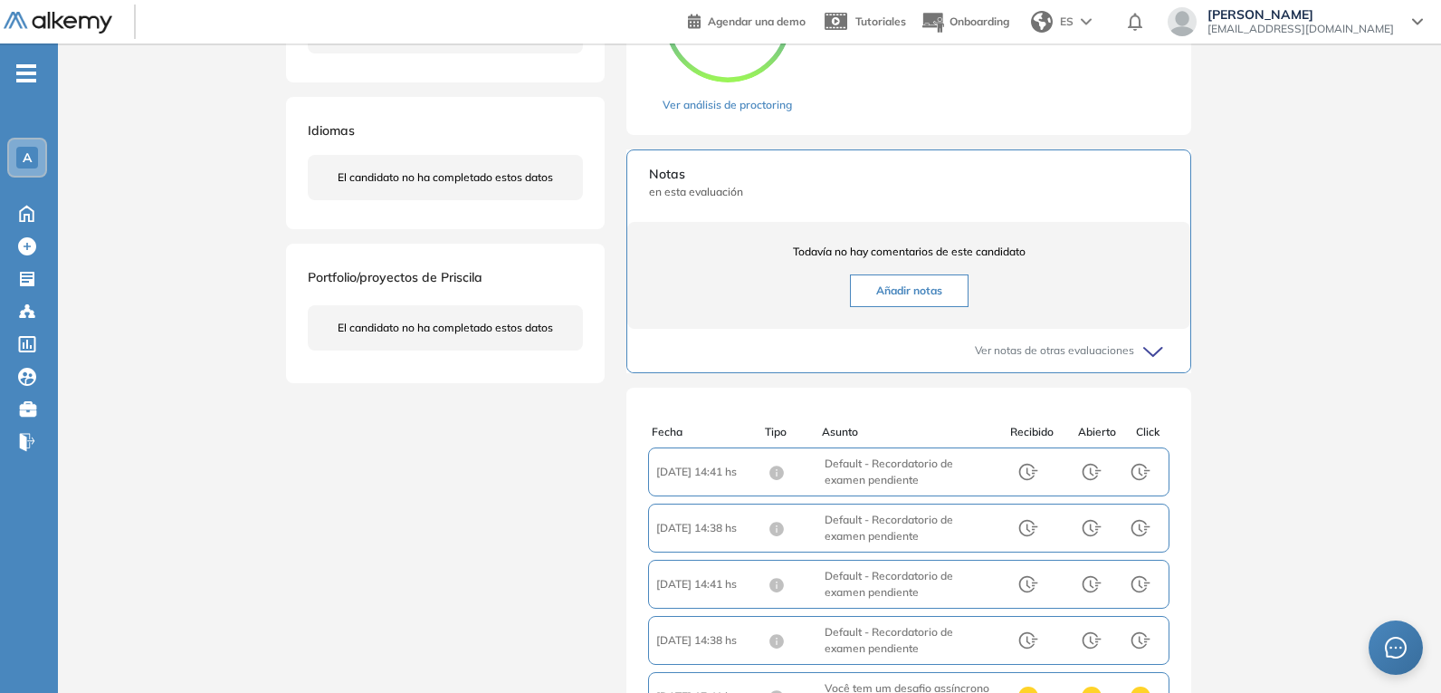
scroll to position [453, 0]
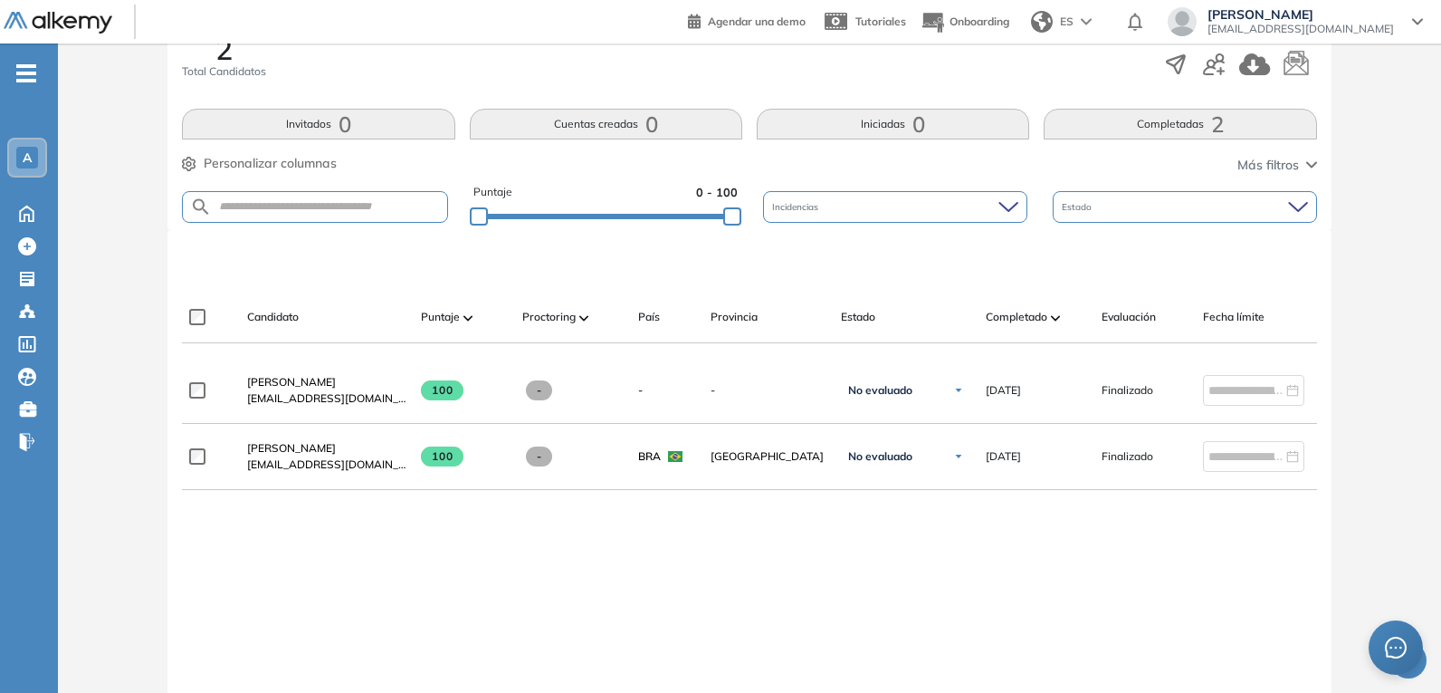
scroll to position [362, 0]
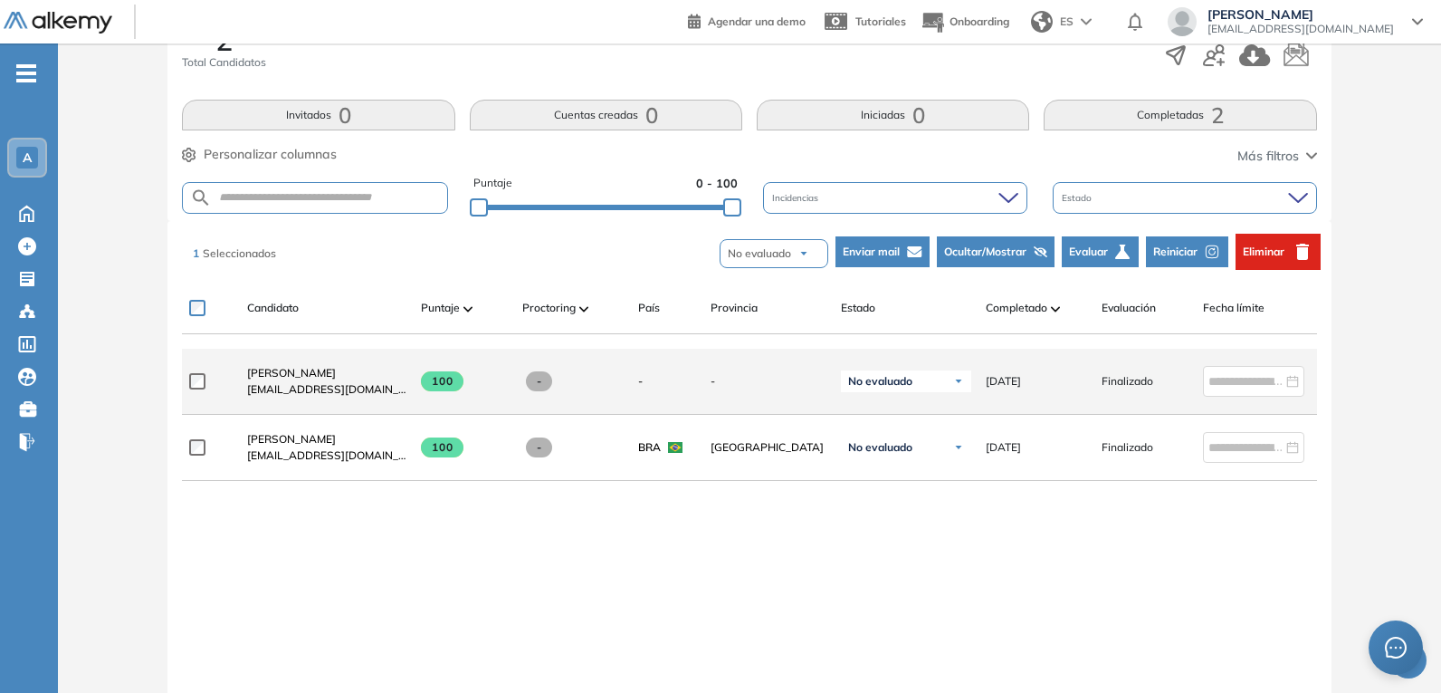
click at [194, 397] on div at bounding box center [210, 381] width 43 height 45
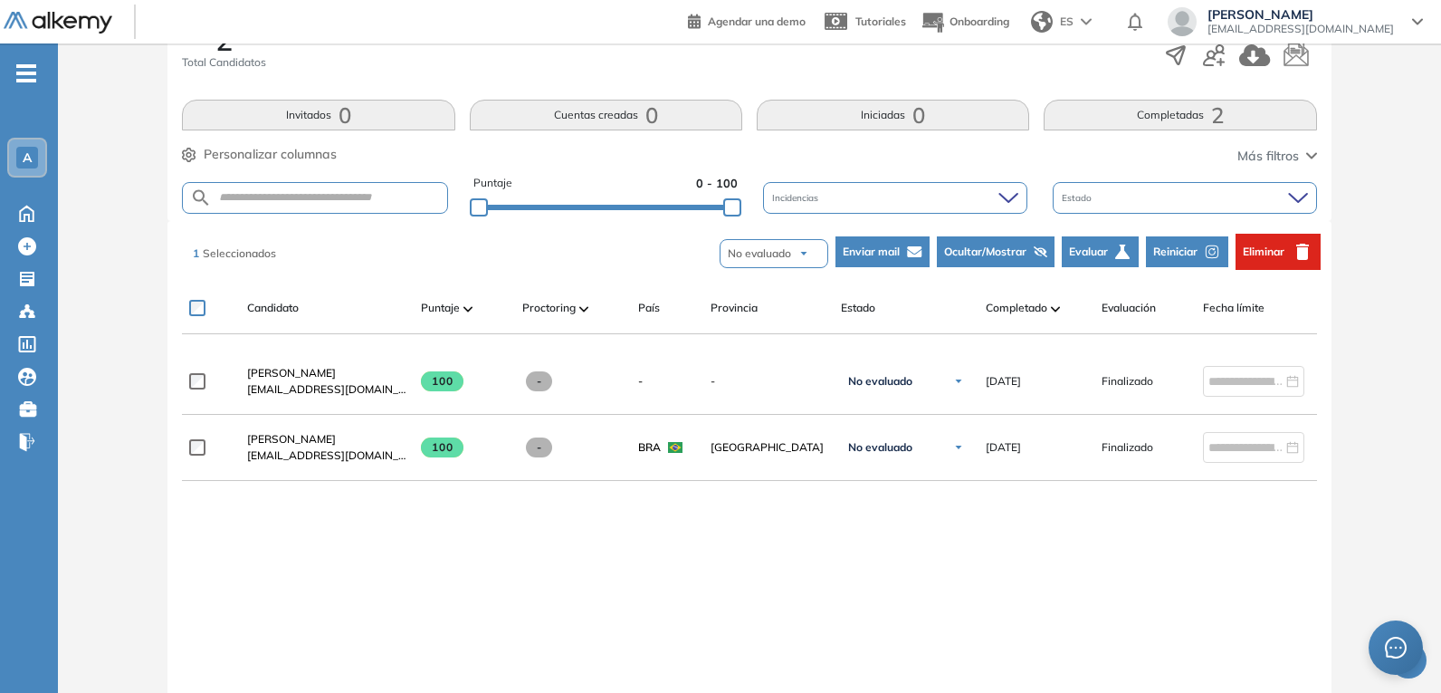
click at [1286, 244] on button "Eliminar" at bounding box center [1278, 252] width 85 height 36
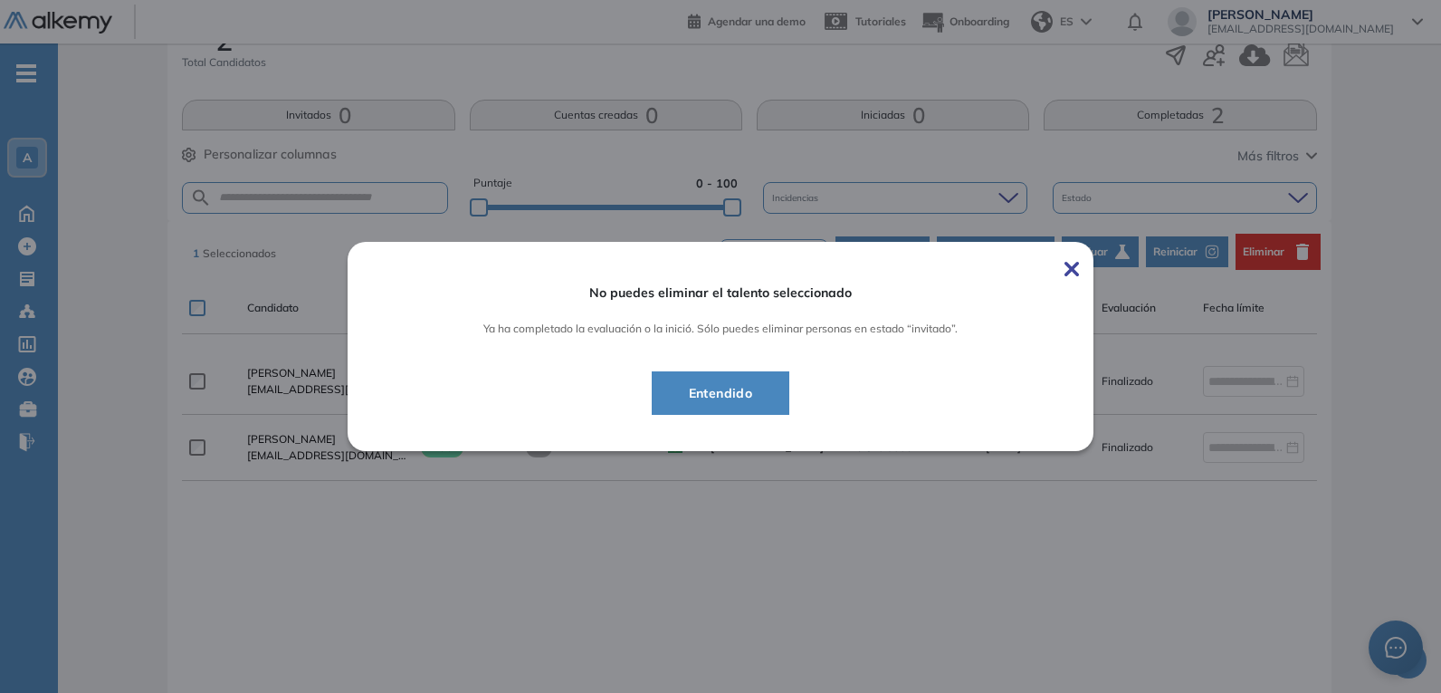
click at [737, 400] on span "Entendido" at bounding box center [721, 393] width 93 height 22
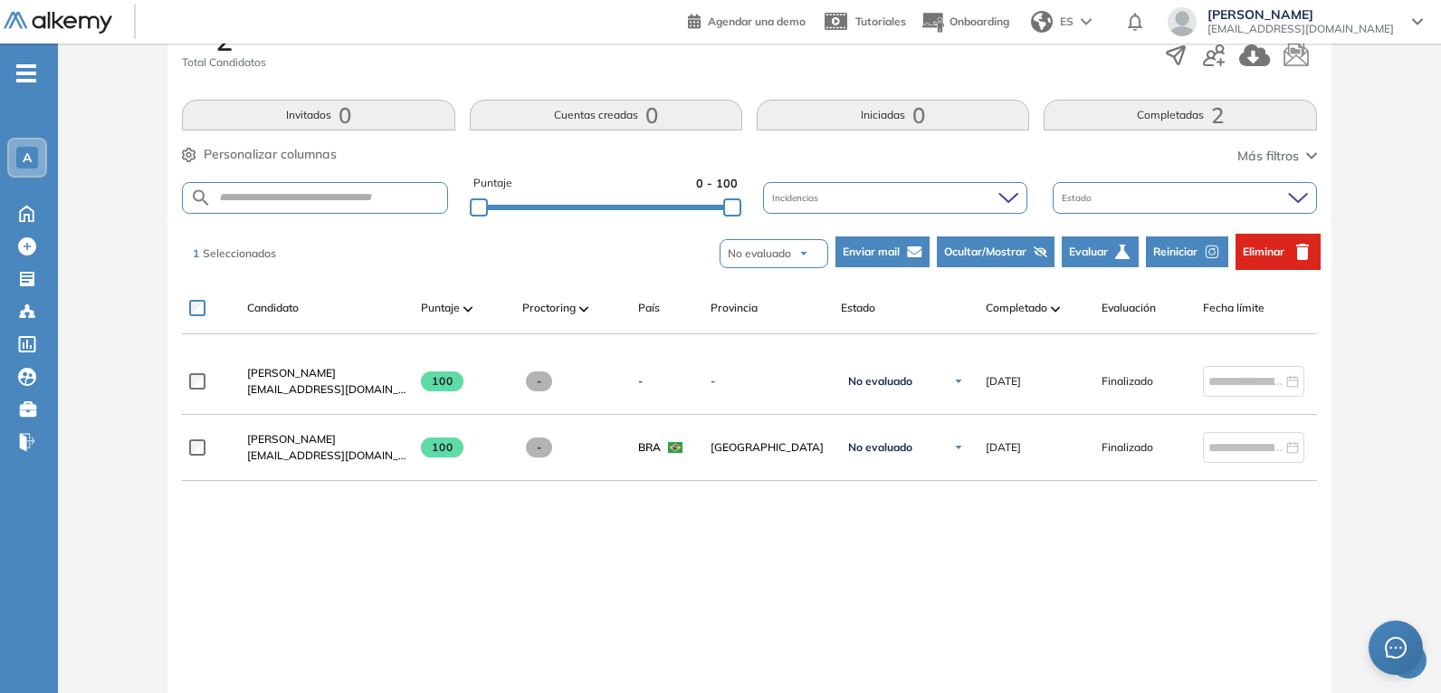
click at [1058, 311] on img at bounding box center [1055, 308] width 9 height 5
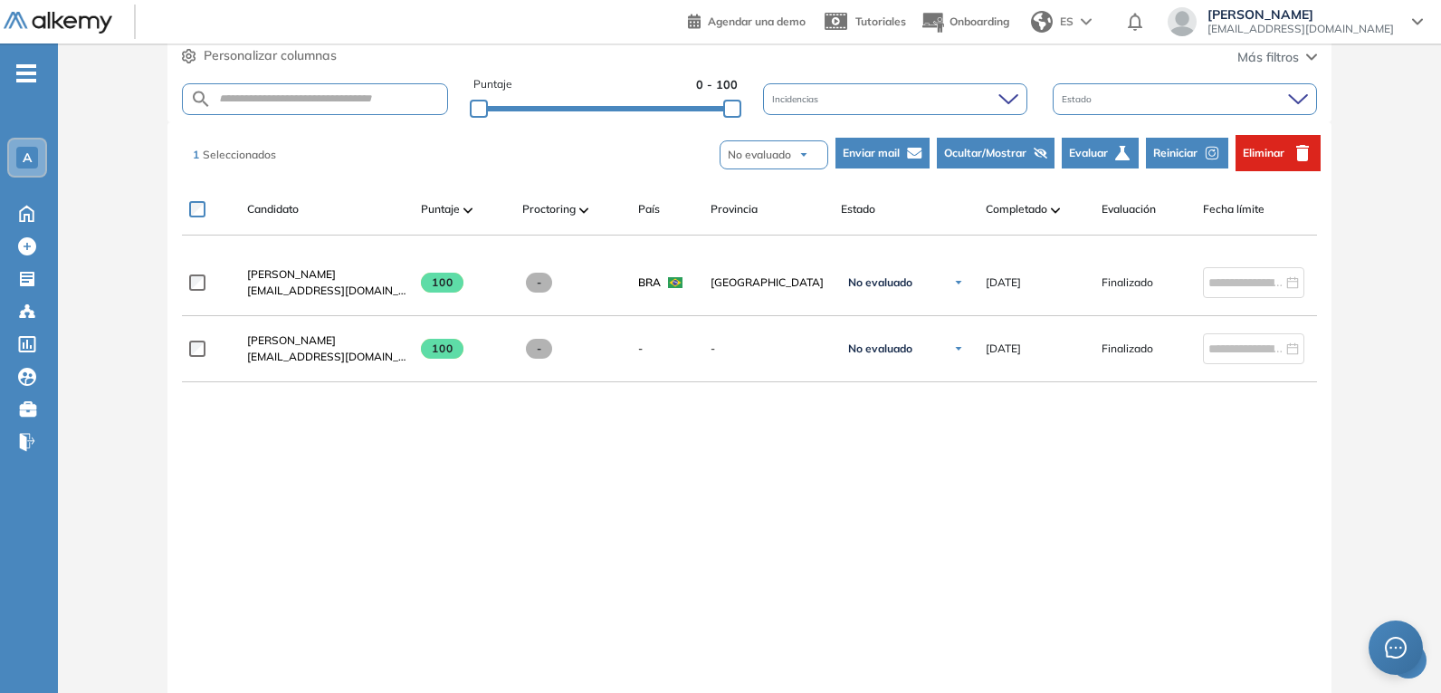
scroll to position [429, 0]
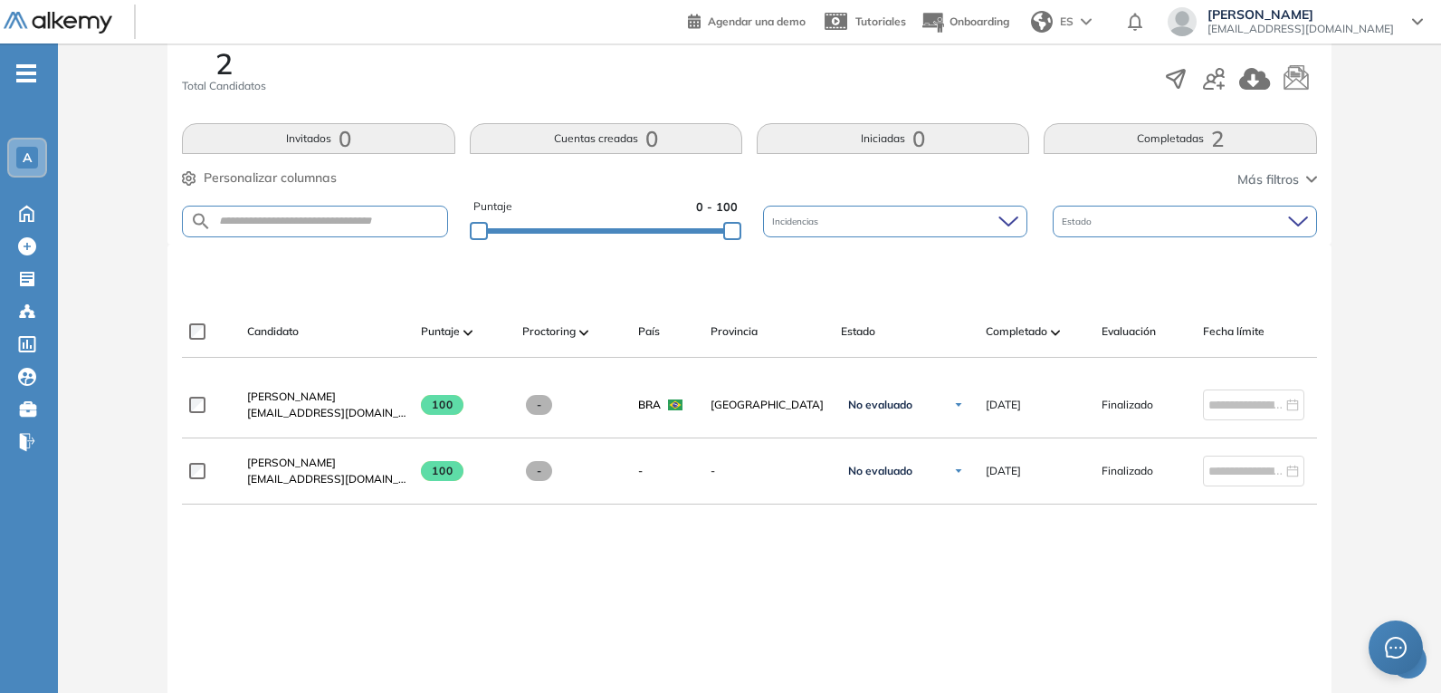
click at [1216, 86] on icon "button" at bounding box center [1214, 79] width 22 height 22
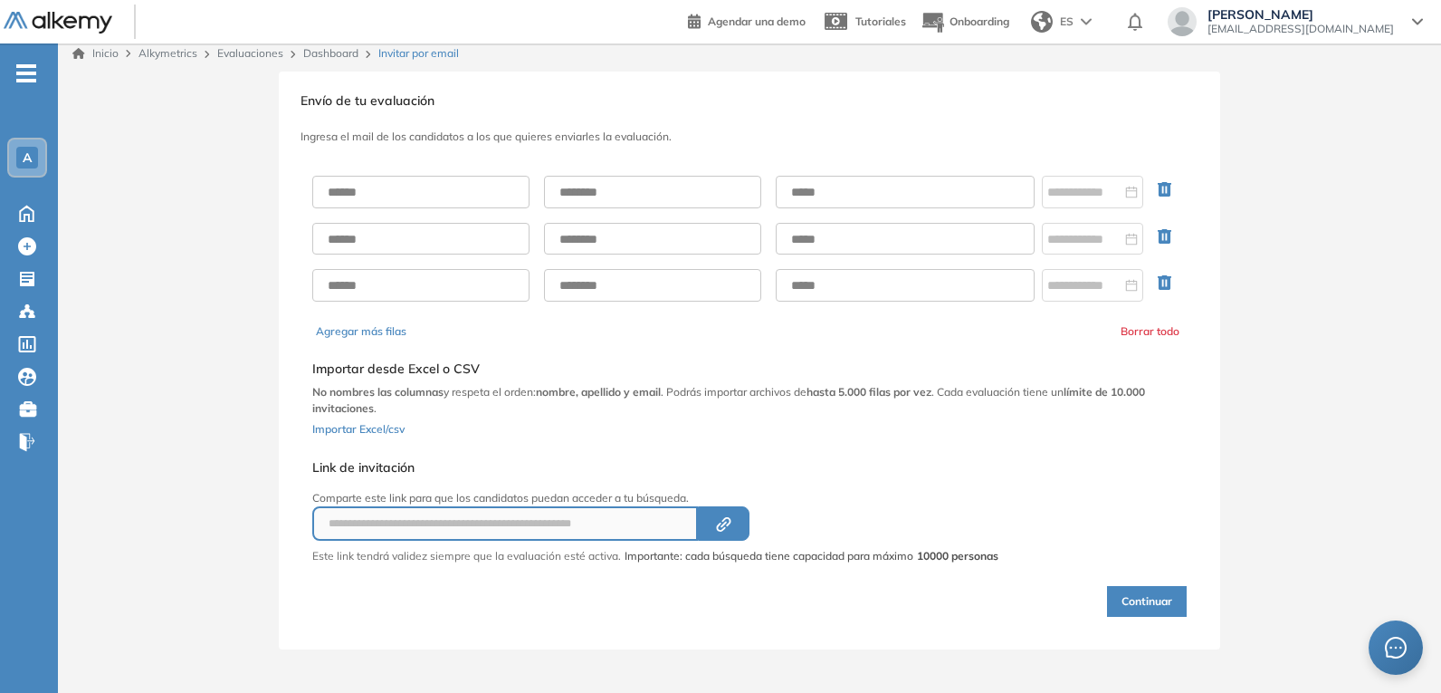
scroll to position [8, 0]
click at [505, 203] on input "text" at bounding box center [420, 192] width 217 height 33
type input "********"
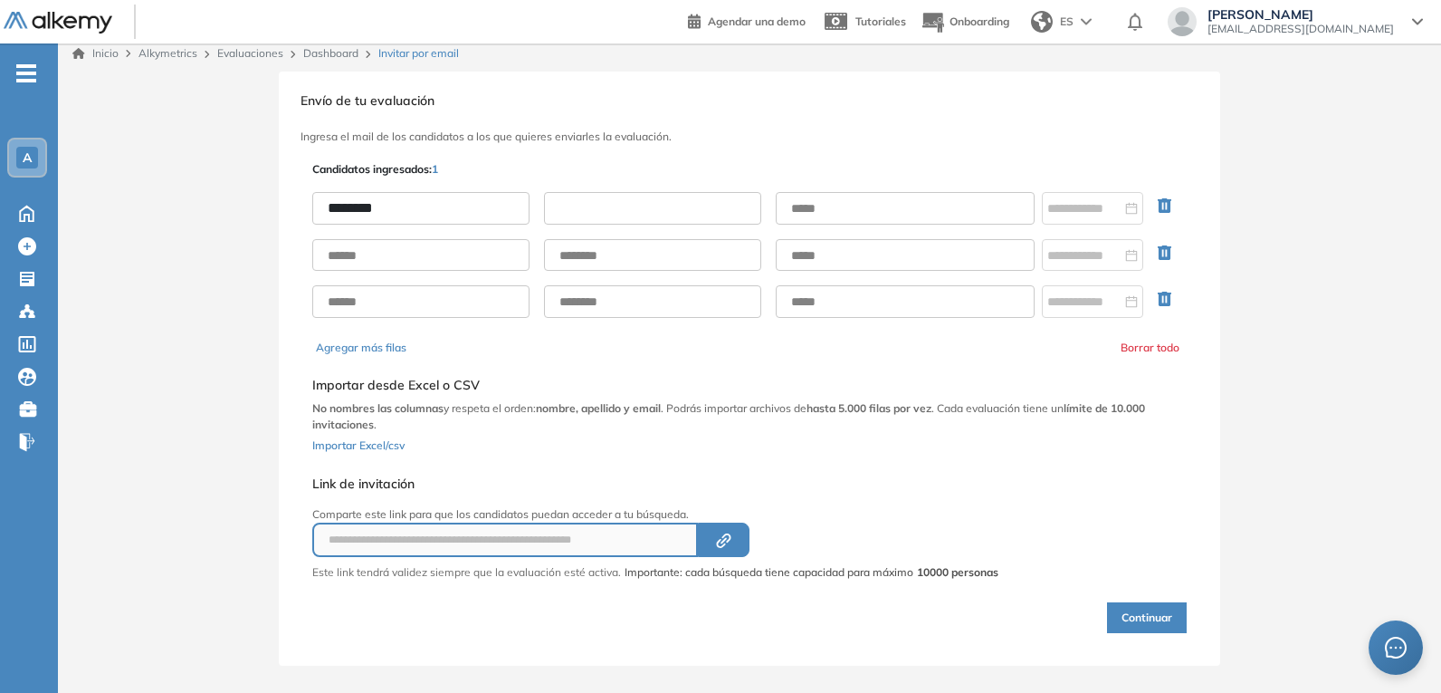
click at [704, 203] on input "text" at bounding box center [652, 208] width 217 height 33
type input "******"
click at [904, 196] on input "text" at bounding box center [905, 208] width 259 height 33
type input "**********"
click at [713, 540] on button "Created by potrace 1.16, written by Peter Selinger 2001-2019" at bounding box center [724, 539] width 52 height 34
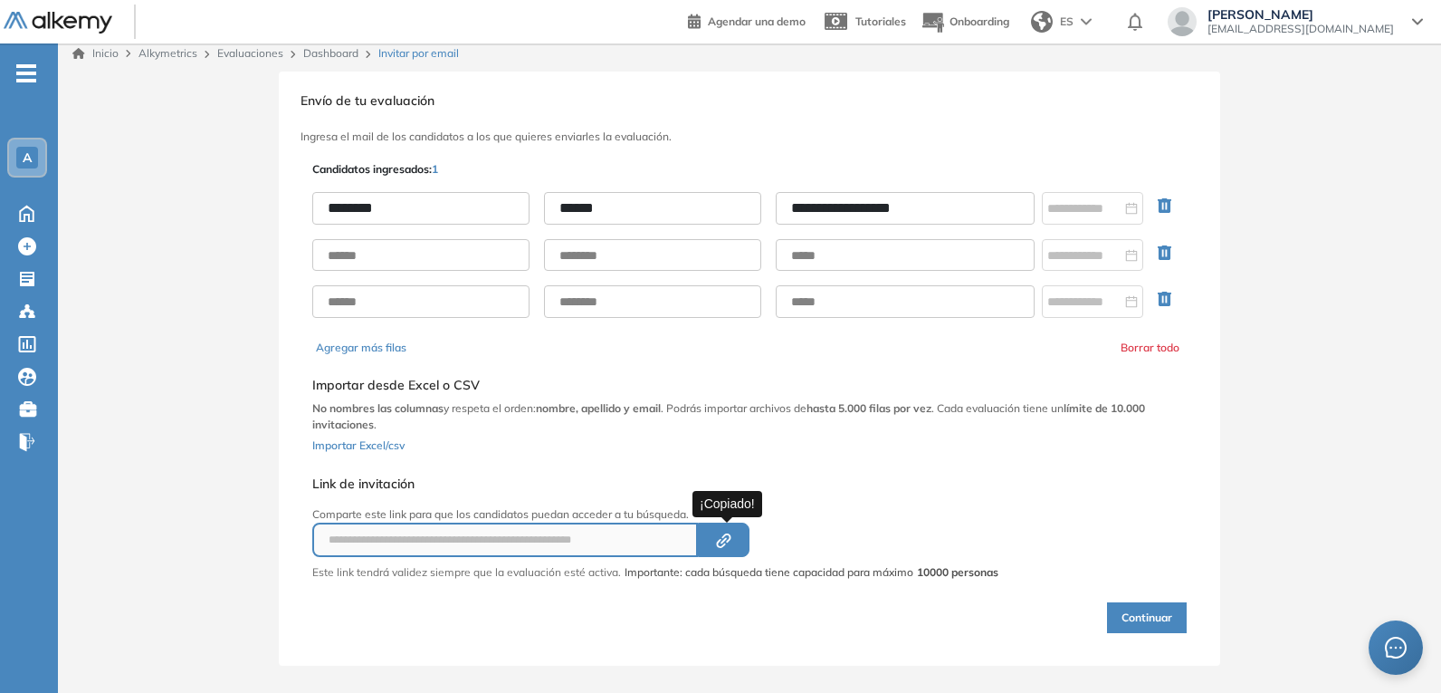
click at [721, 539] on icon "Created by potrace 1.16, written by Peter Selinger 2001-2019" at bounding box center [723, 540] width 21 height 14
click at [1138, 623] on button "Continuar" at bounding box center [1147, 617] width 80 height 31
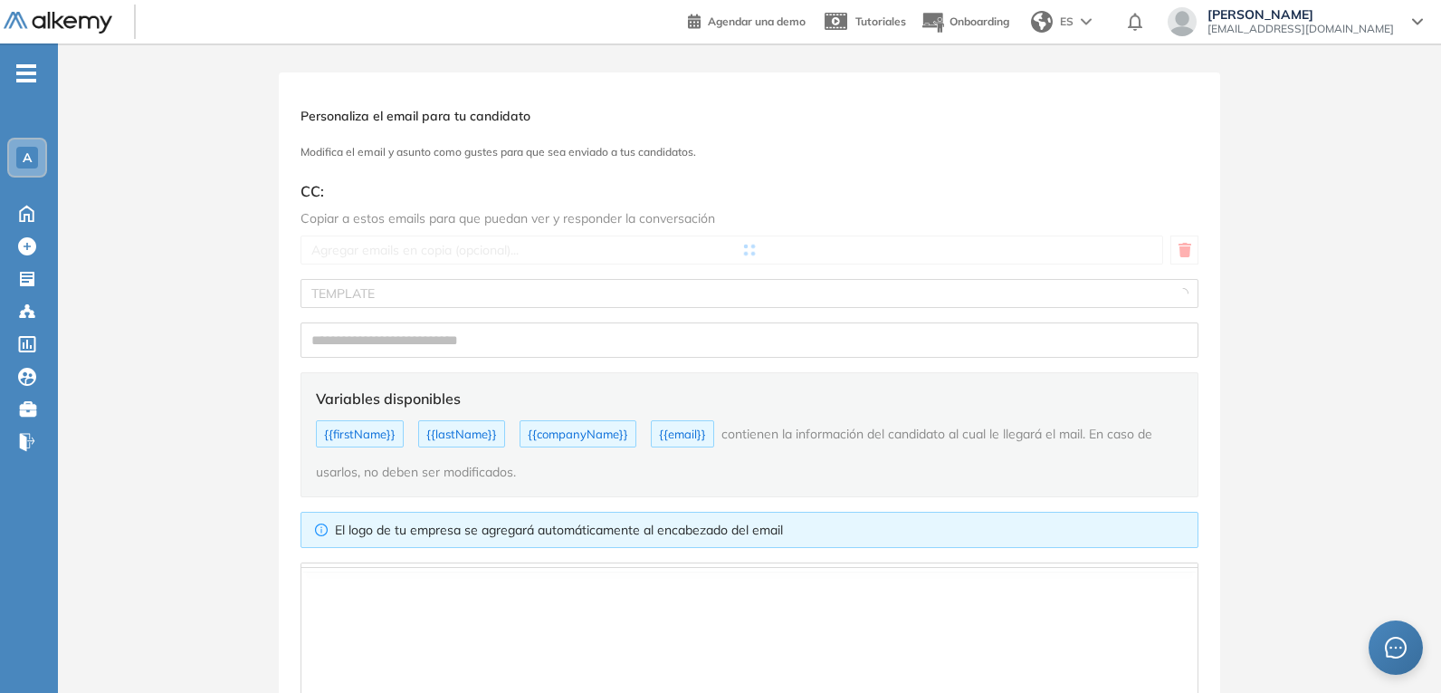
scroll to position [8, 0]
type input "**********"
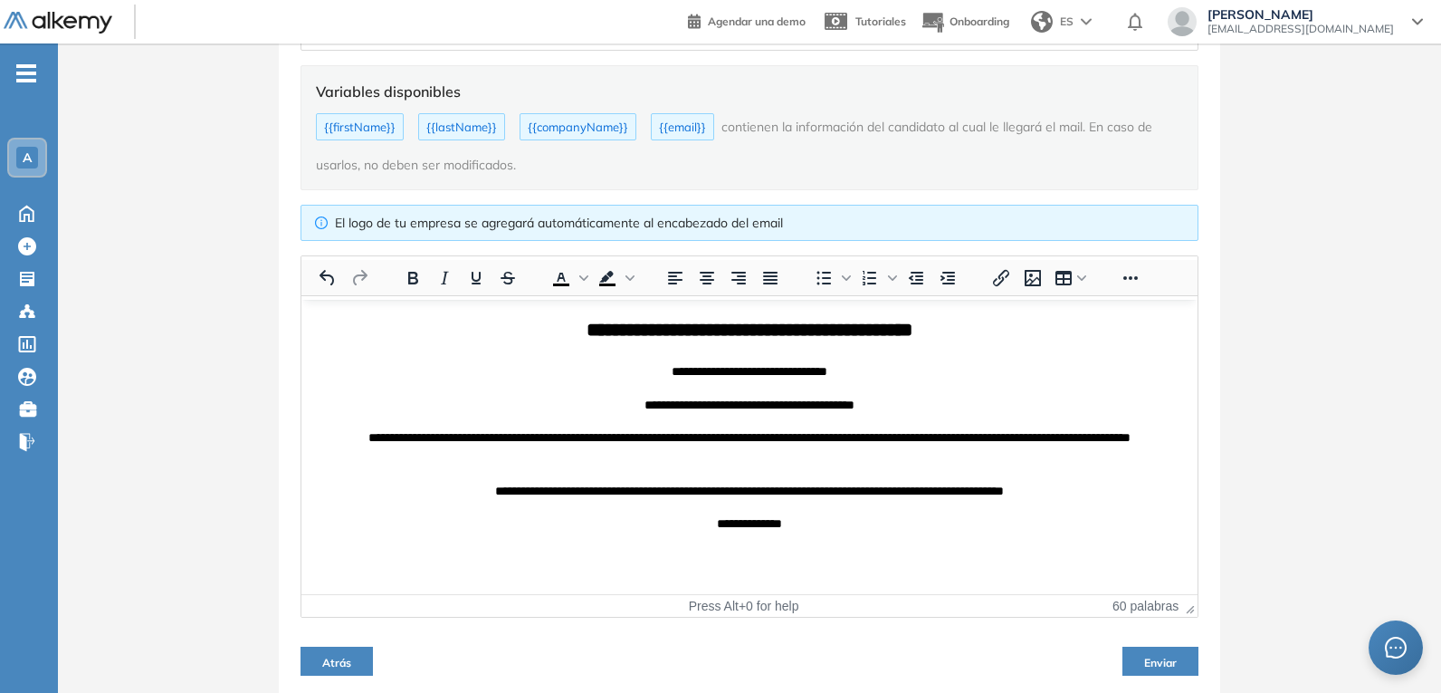
scroll to position [362, 0]
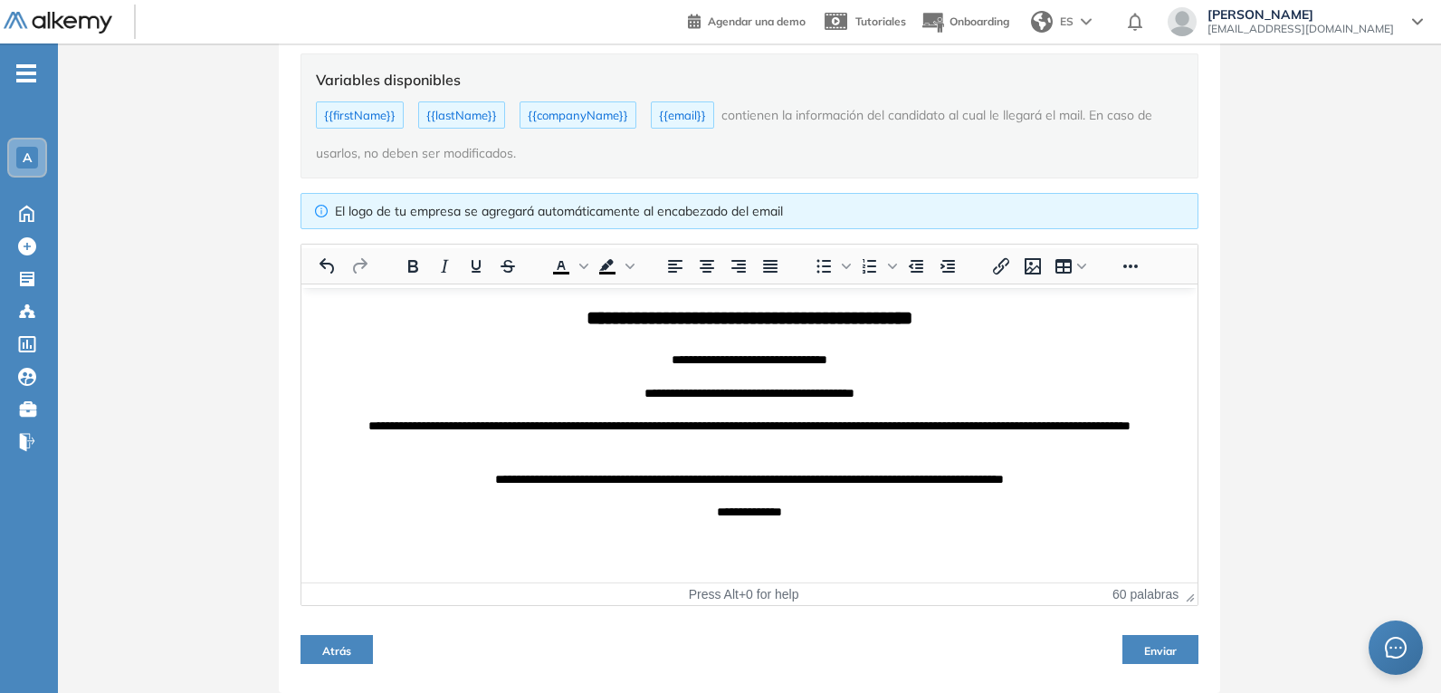
click at [1151, 650] on span "Enviar" at bounding box center [1160, 651] width 33 height 14
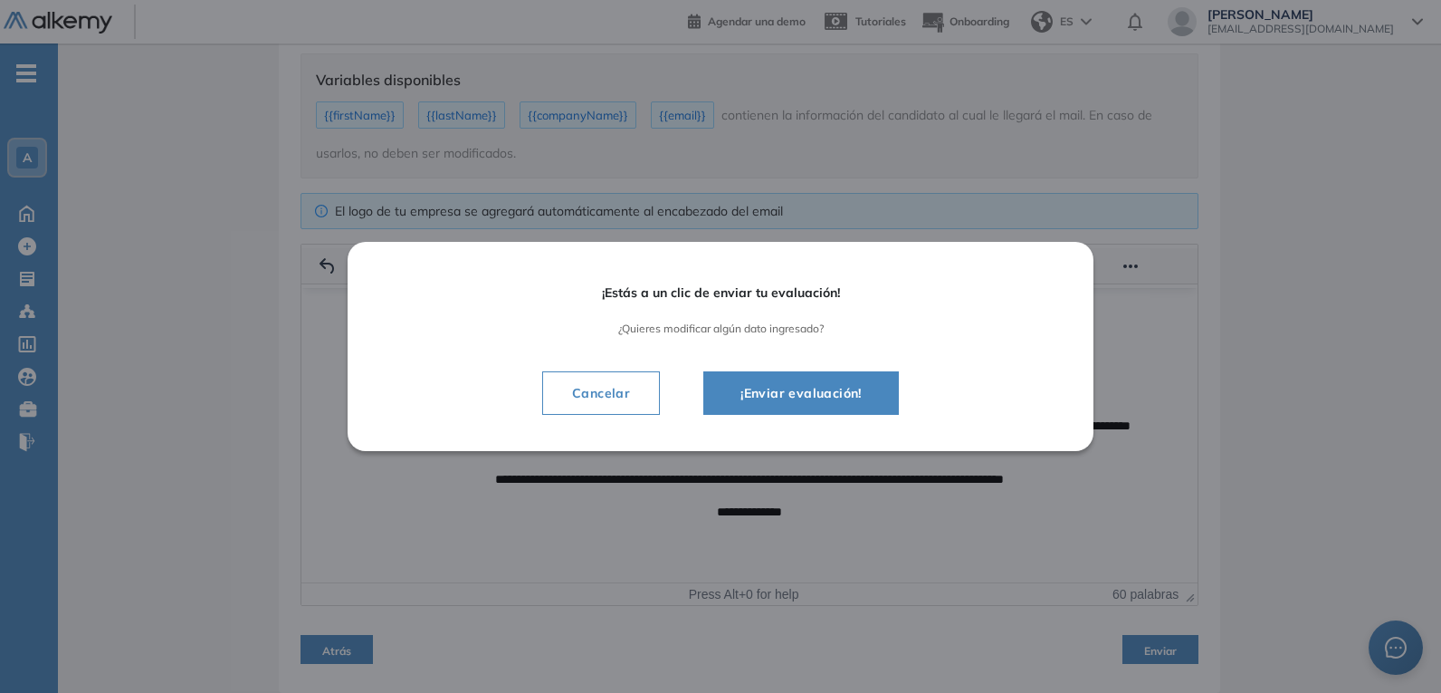
click at [784, 407] on button "¡Enviar evaluación!" at bounding box center [802, 392] width 196 height 43
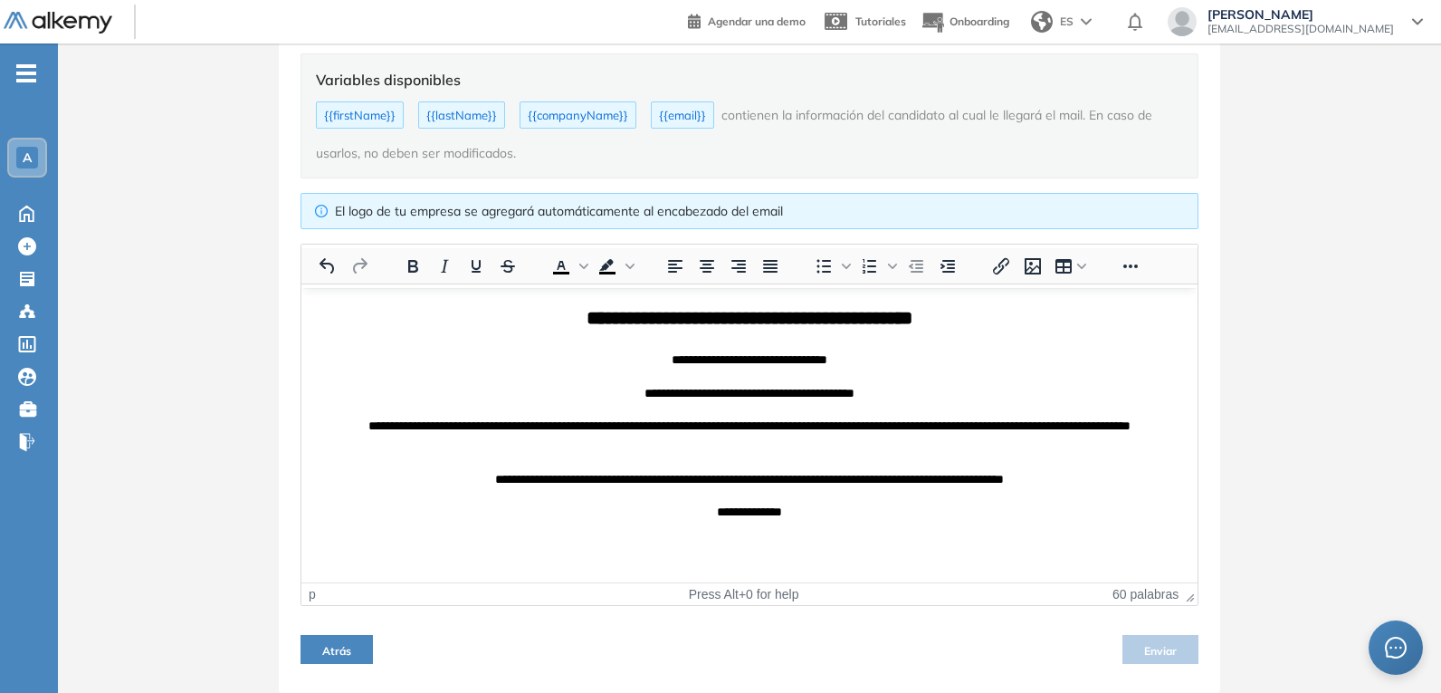
click at [779, 396] on p "**********" at bounding box center [750, 392] width 878 height 20
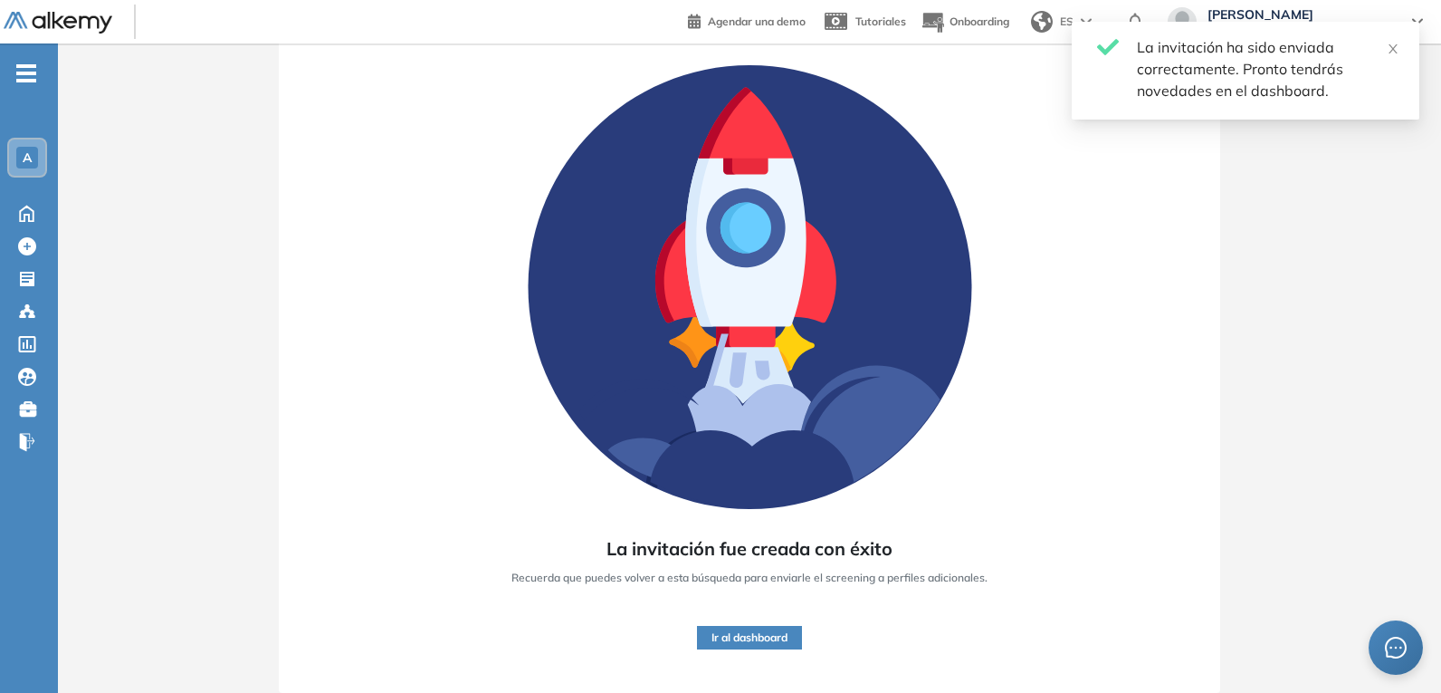
scroll to position [106, 0]
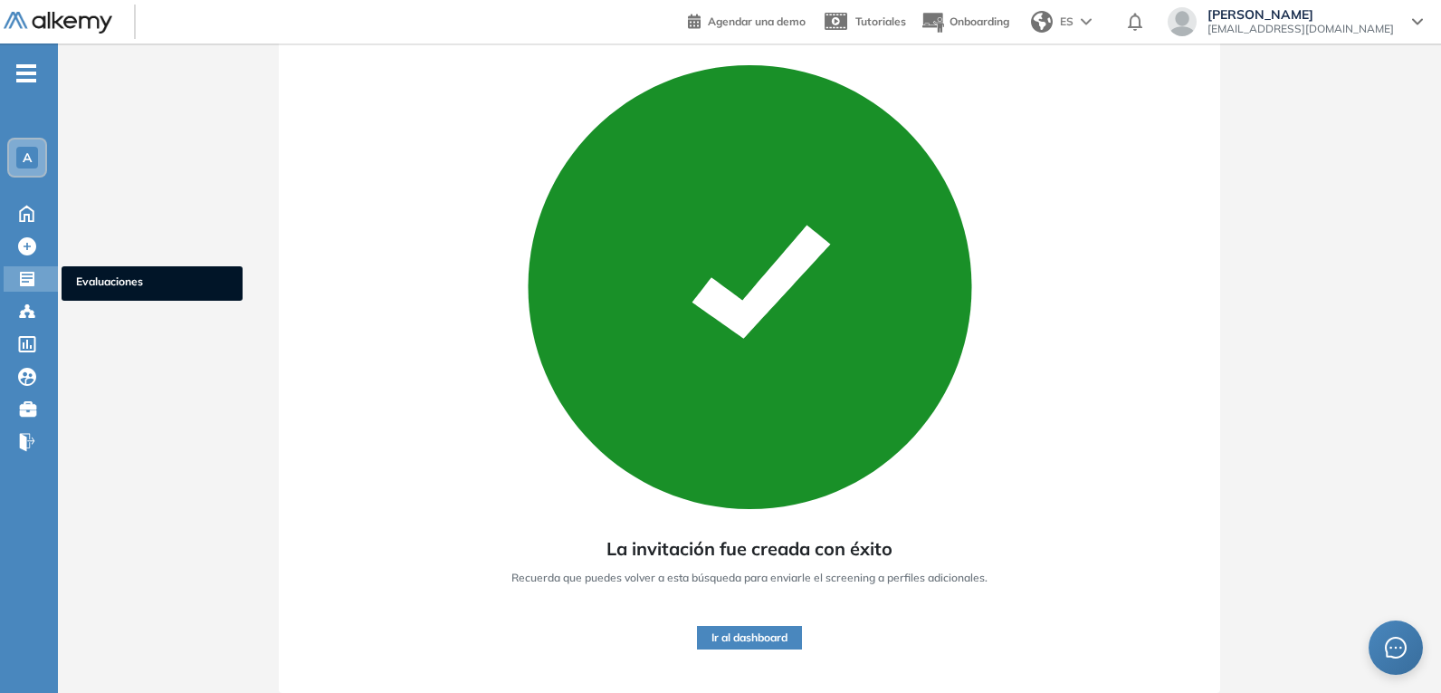
click at [28, 284] on icon at bounding box center [27, 279] width 14 height 14
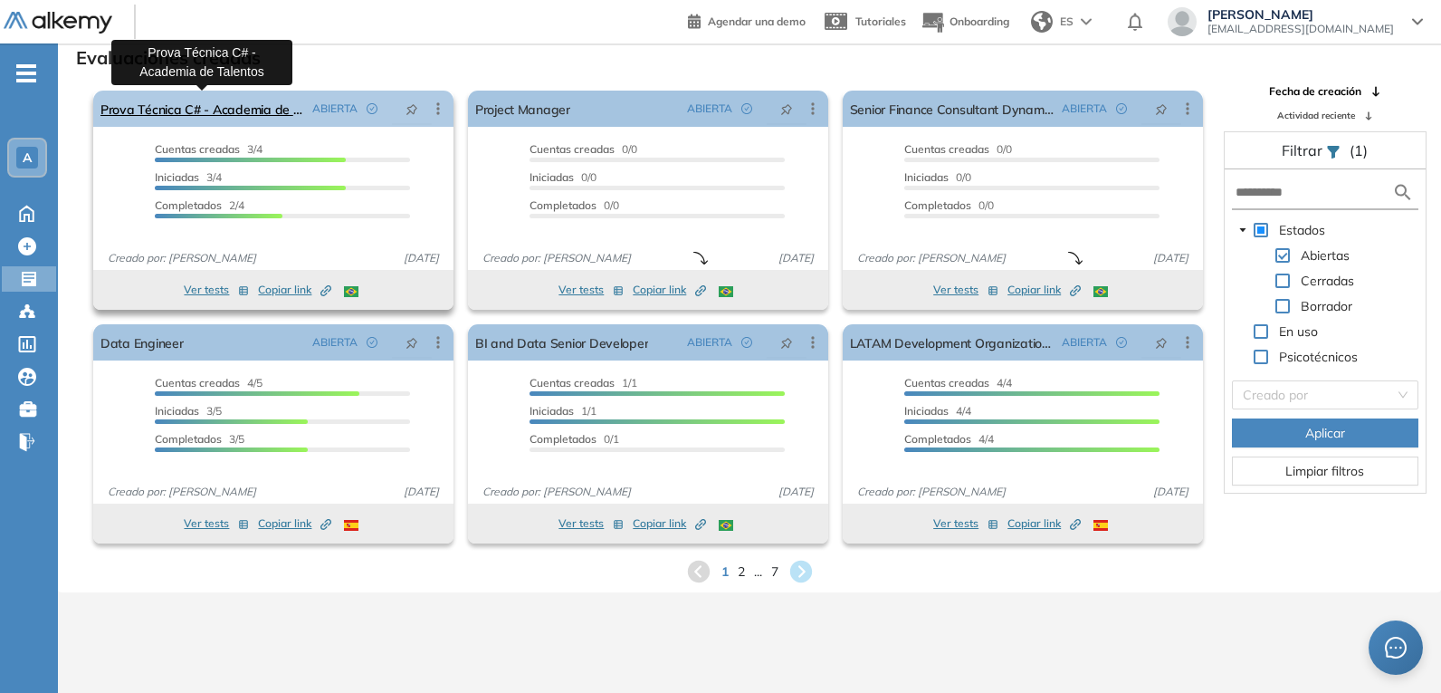
click at [210, 113] on link "Prova Técnica C# - Academia de Talentos" at bounding box center [203, 109] width 205 height 36
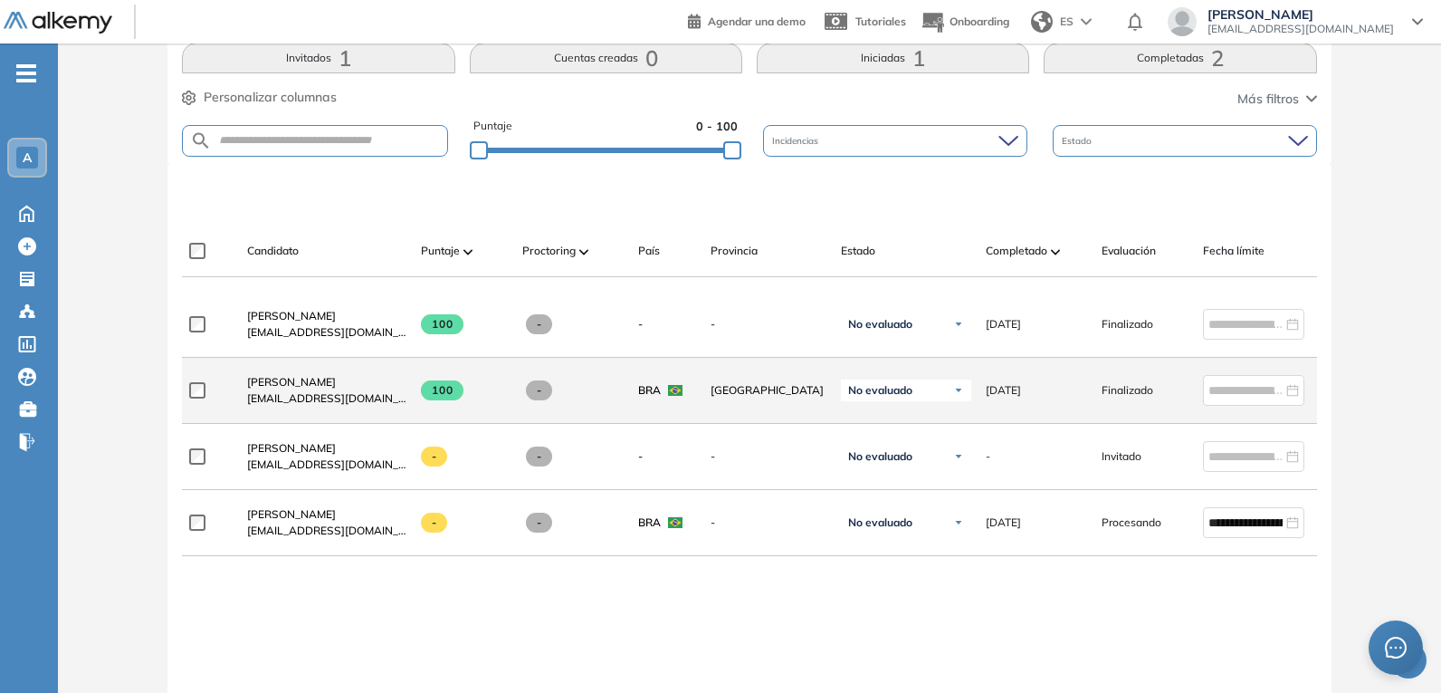
scroll to position [453, 0]
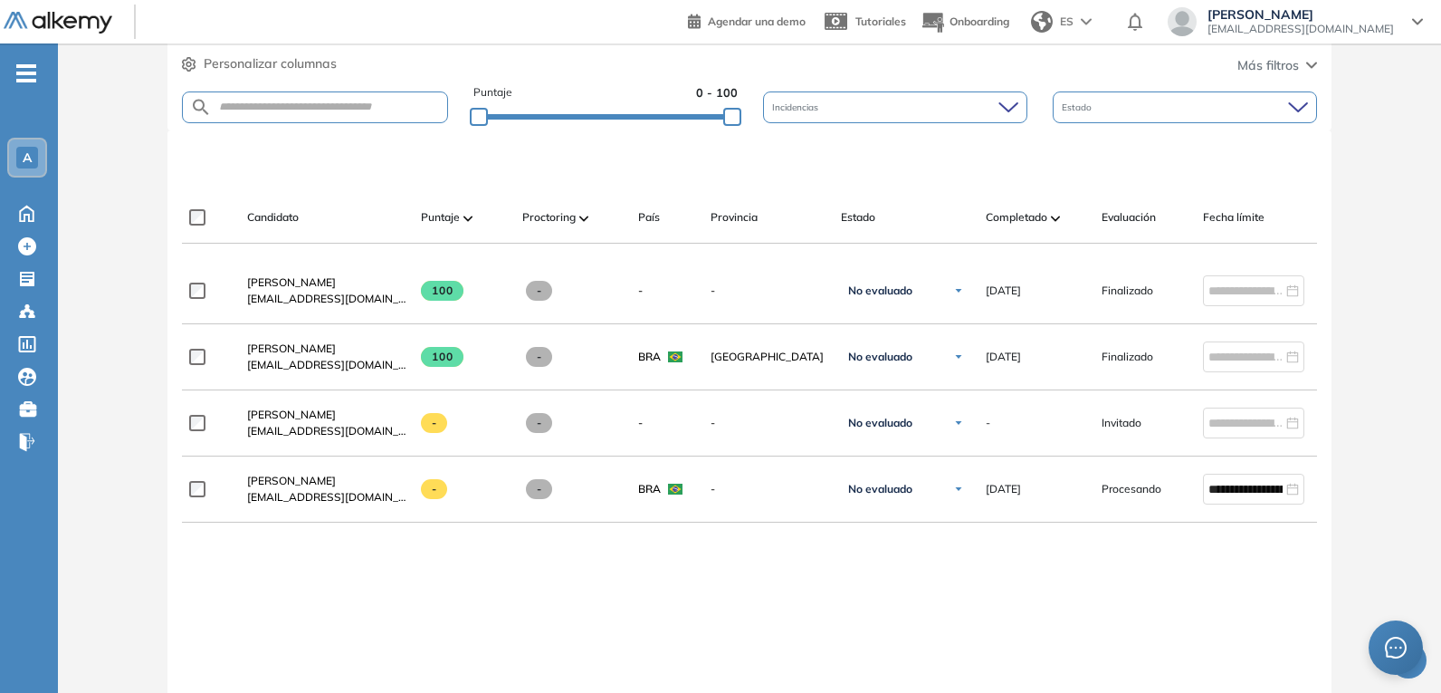
click at [526, 579] on div "Adilson Antas Júnior adilsonantas@gmail.com 100 - - - No evaluado No evaluado E…" at bounding box center [749, 542] width 1135 height 569
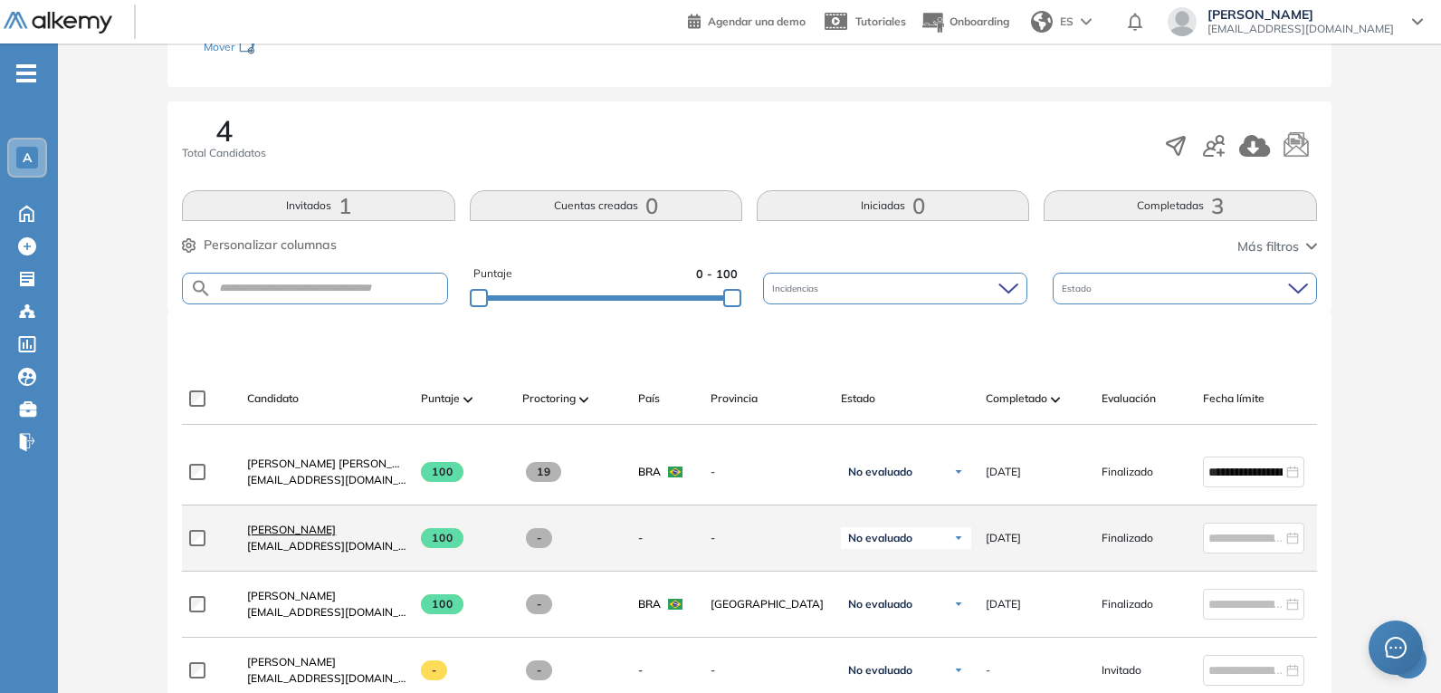
scroll to position [362, 0]
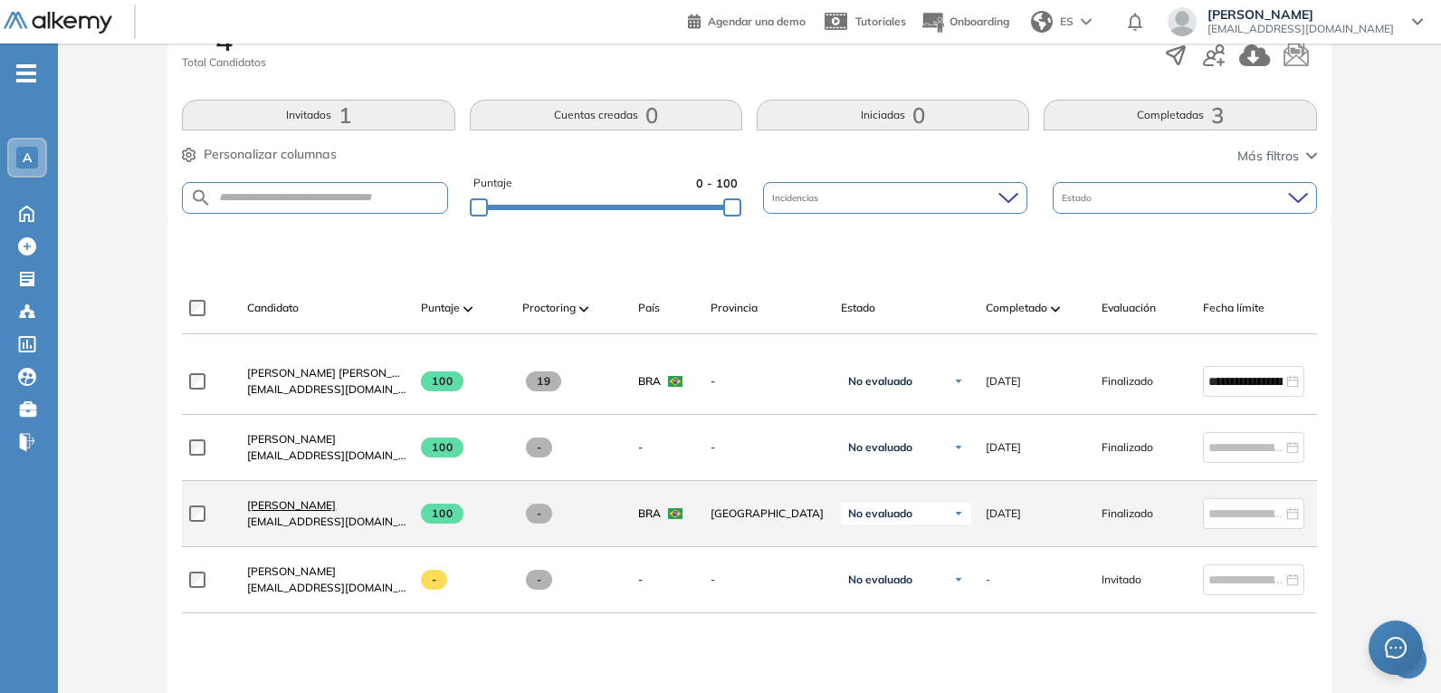
click at [314, 507] on span "[PERSON_NAME]" at bounding box center [291, 505] width 89 height 14
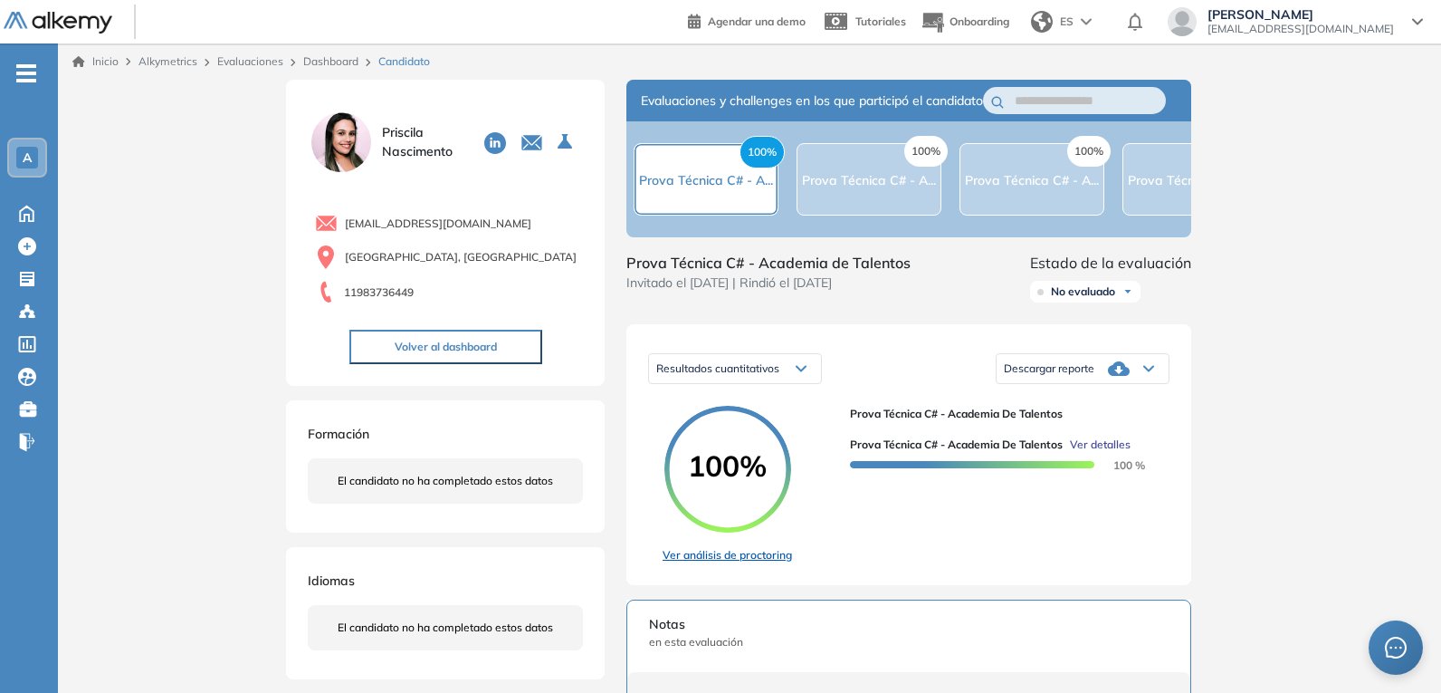
click at [744, 563] on link "Ver análisis de proctoring" at bounding box center [727, 555] width 129 height 16
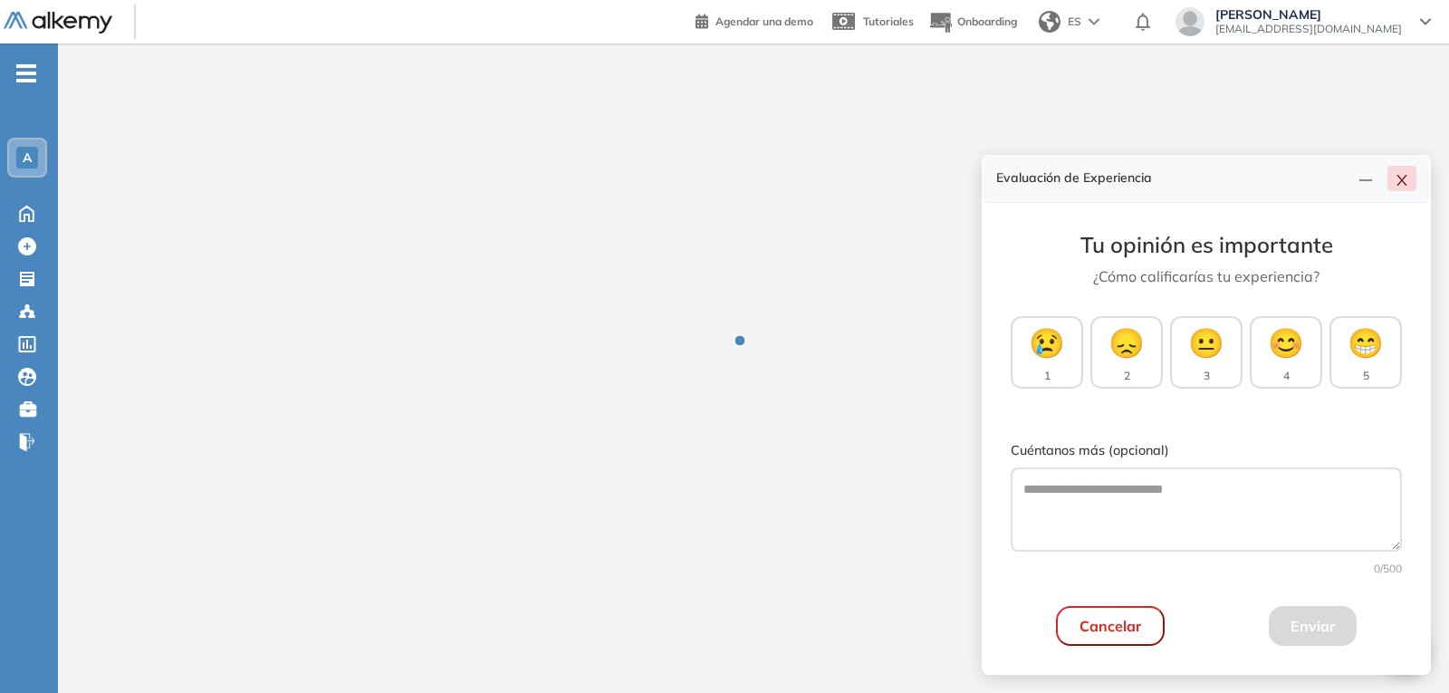
click at [1401, 187] on icon "close" at bounding box center [1401, 180] width 14 height 14
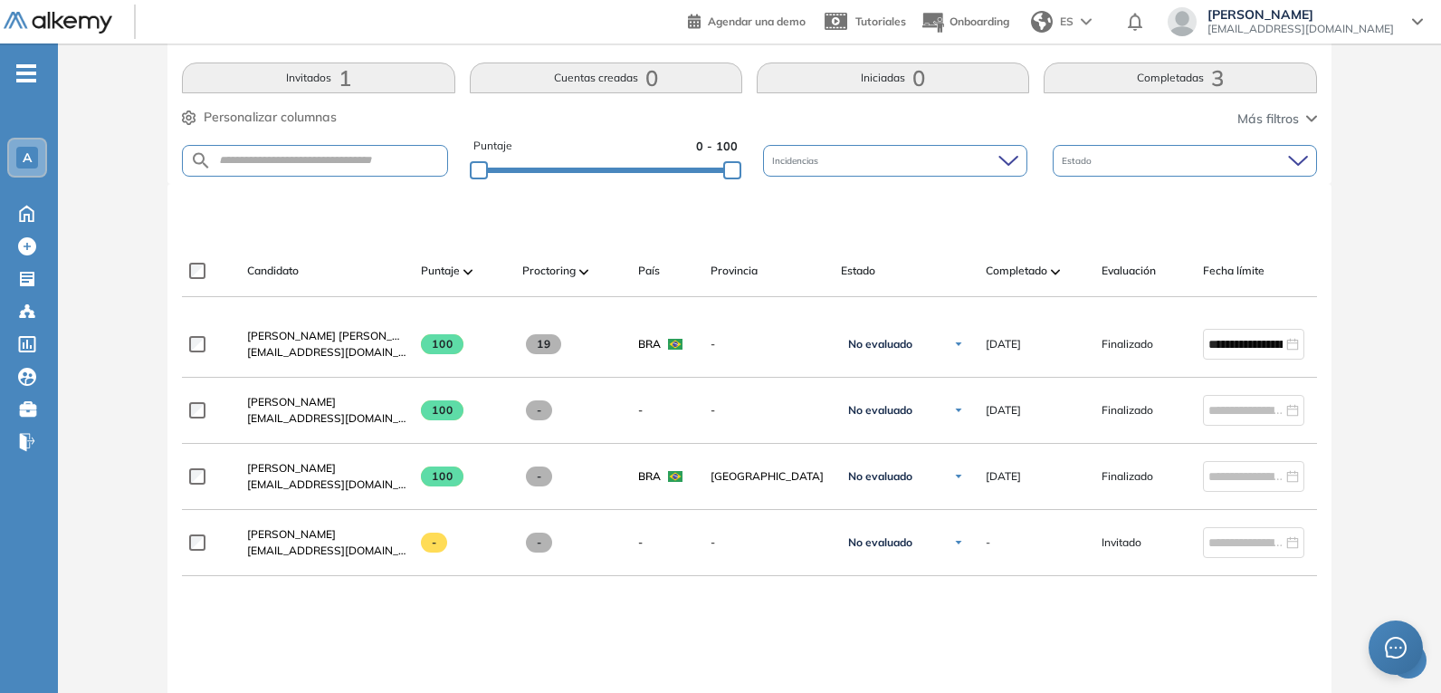
scroll to position [453, 0]
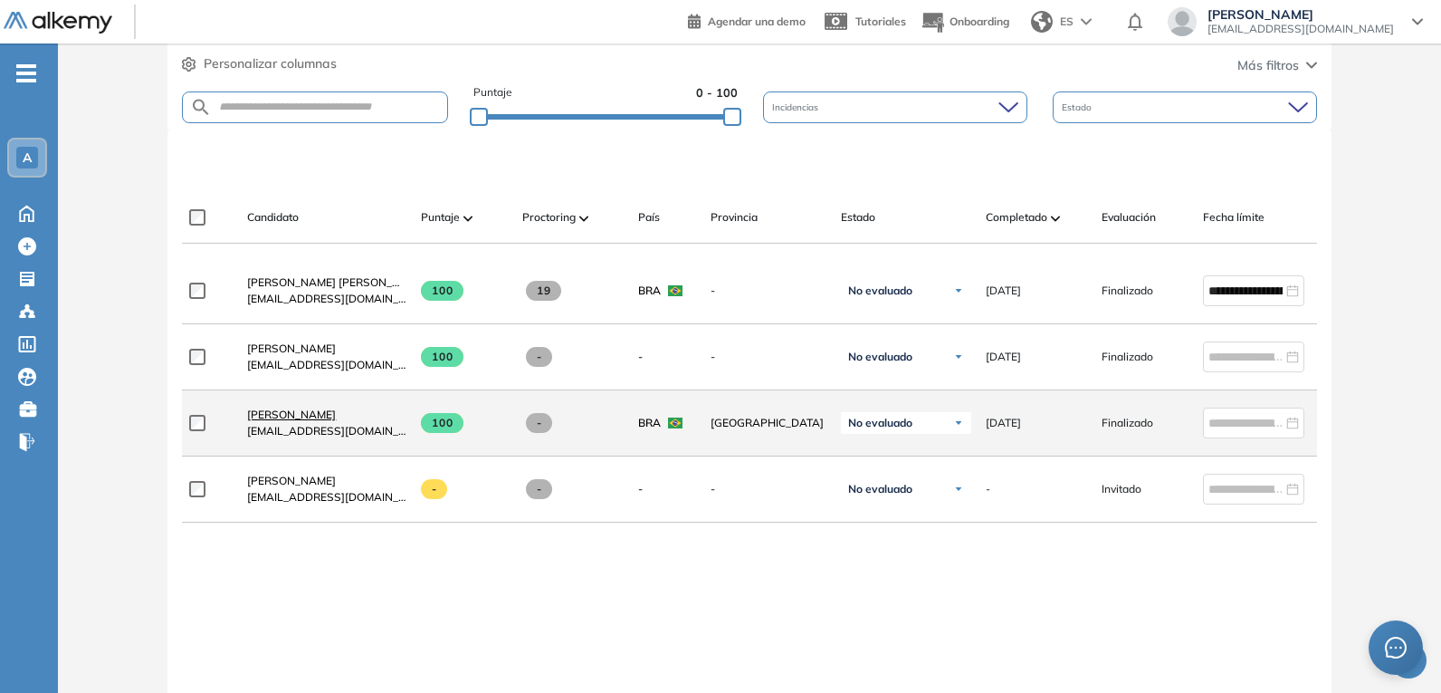
click at [311, 417] on span "[PERSON_NAME]" at bounding box center [291, 414] width 89 height 14
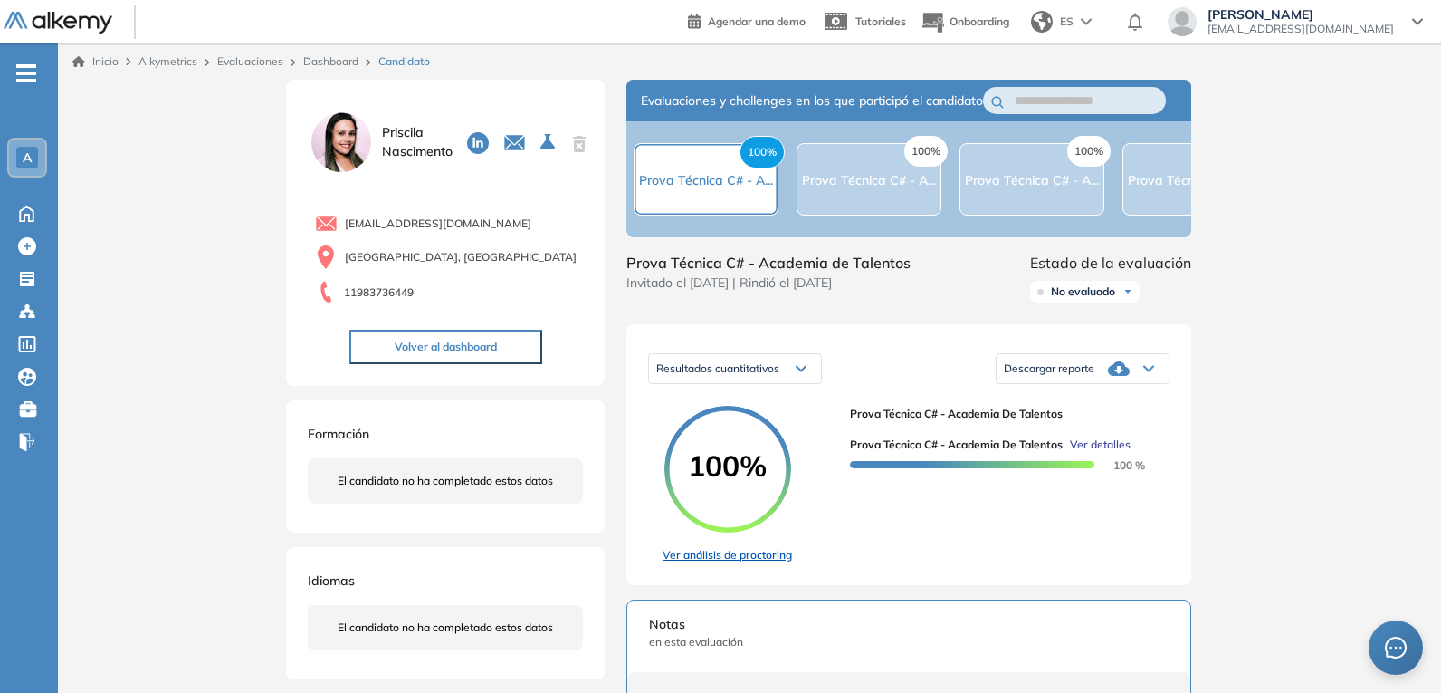
click at [735, 563] on link "Ver análisis de proctoring" at bounding box center [727, 555] width 129 height 16
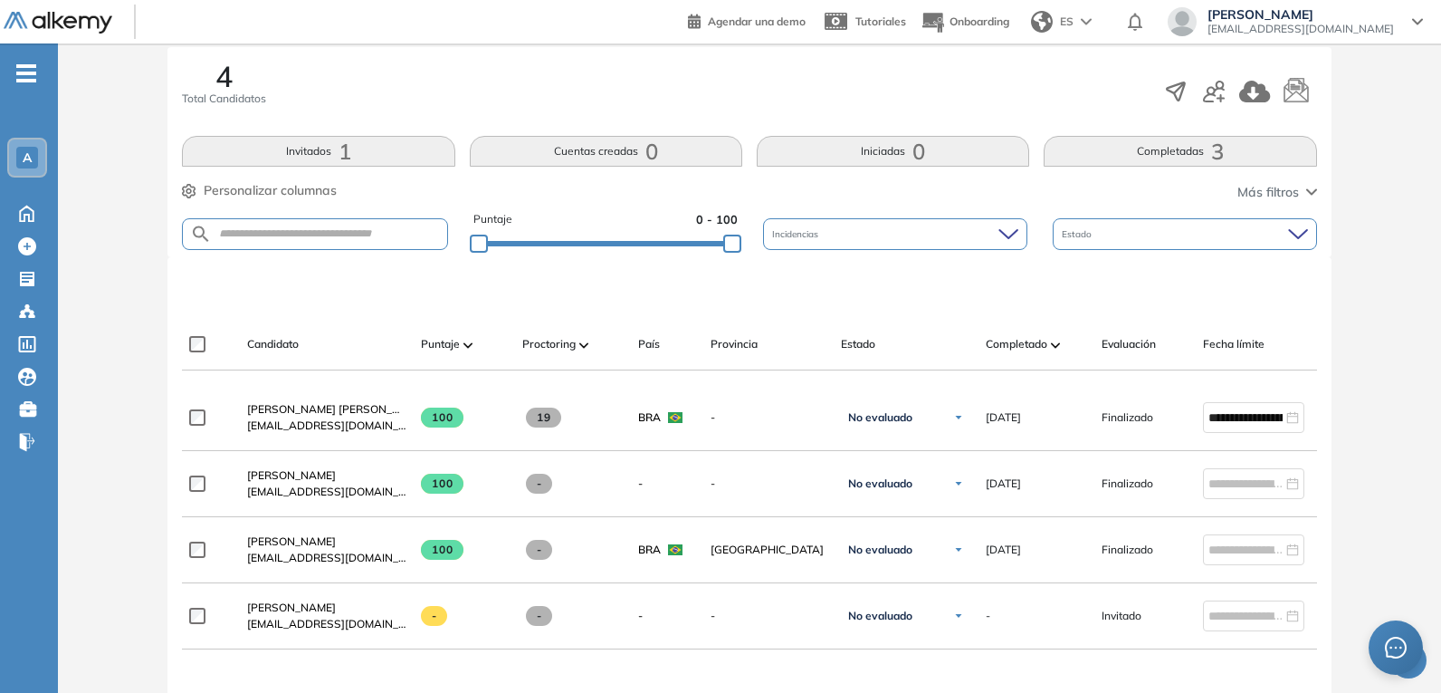
scroll to position [362, 0]
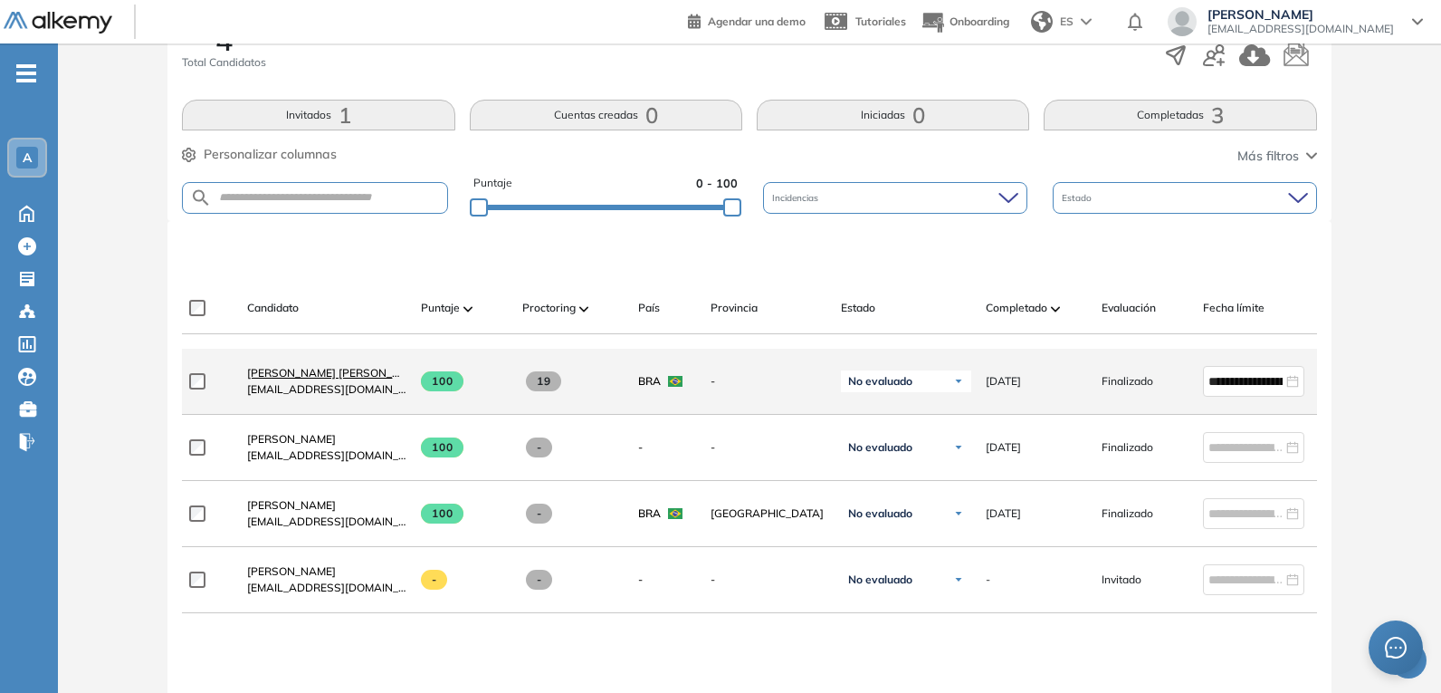
click at [347, 378] on span "[PERSON_NAME] [PERSON_NAME]" at bounding box center [337, 373] width 180 height 14
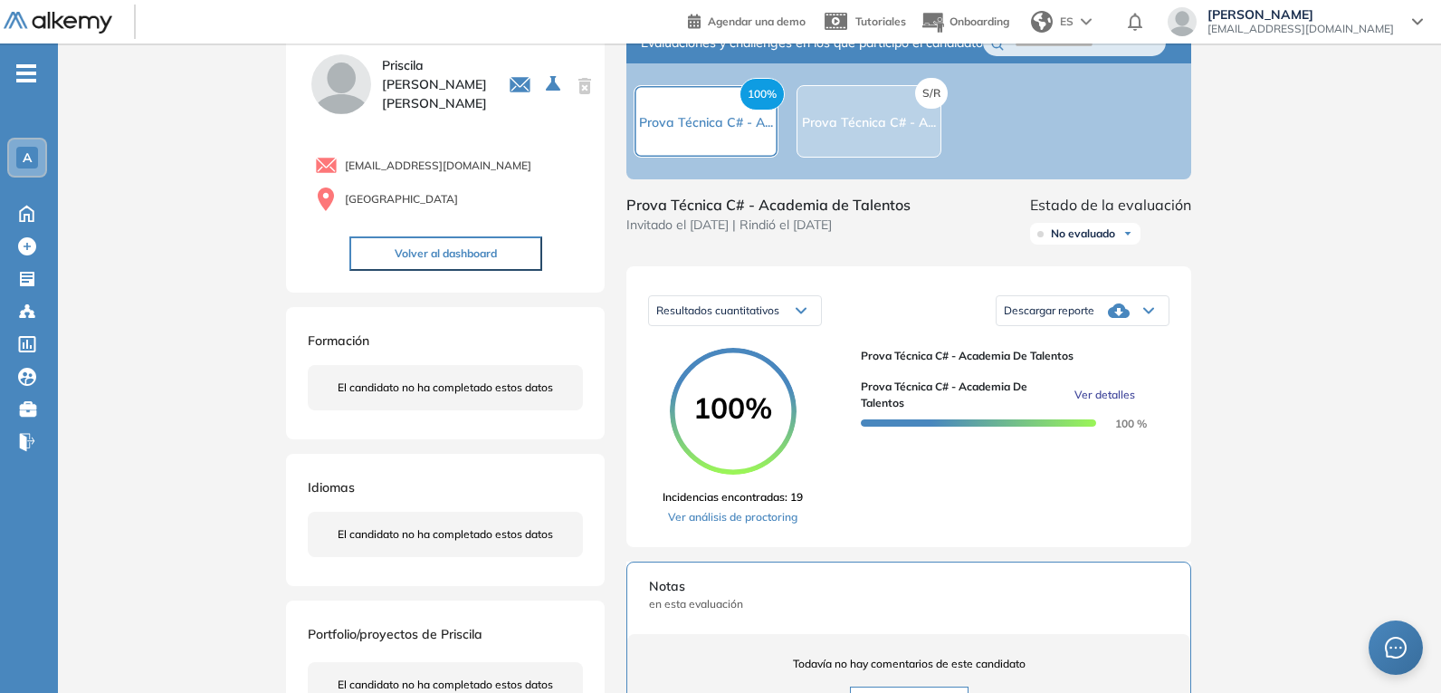
scroll to position [91, 0]
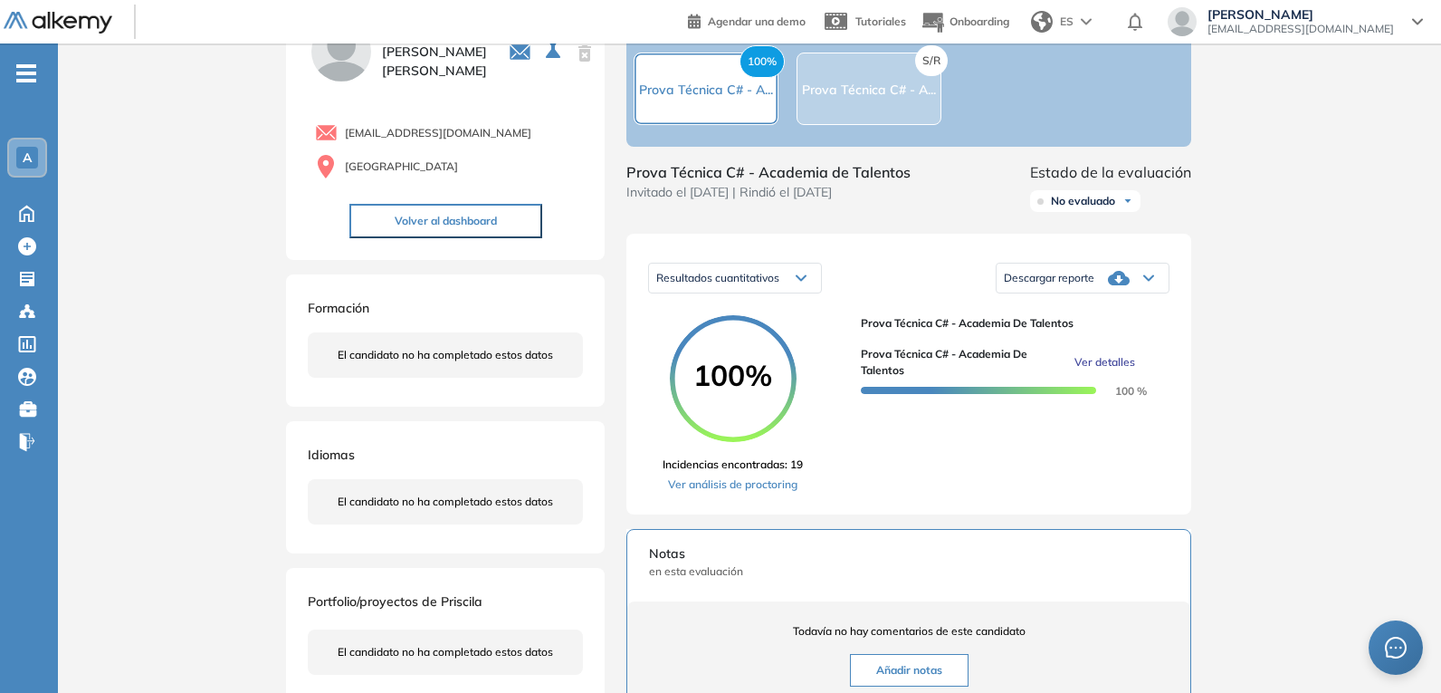
click at [765, 493] on link "Ver análisis de proctoring" at bounding box center [733, 484] width 140 height 16
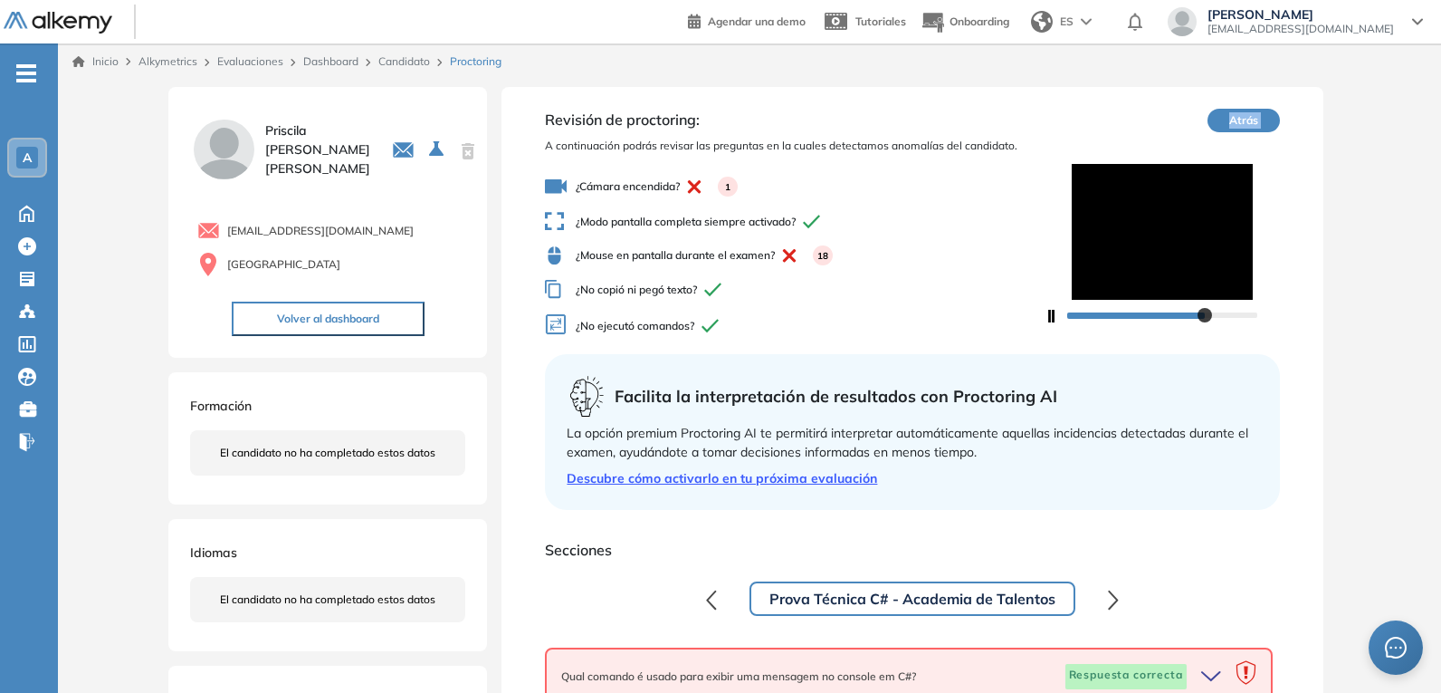
drag, startPoint x: 1183, startPoint y: 308, endPoint x: 996, endPoint y: 311, distance: 187.4
click at [996, 310] on div "Revisión de proctoring: A continuación podrás revisar las preguntas en la cuale…" at bounding box center [912, 228] width 734 height 238
click at [1240, 118] on button "Atrás" at bounding box center [1244, 121] width 72 height 24
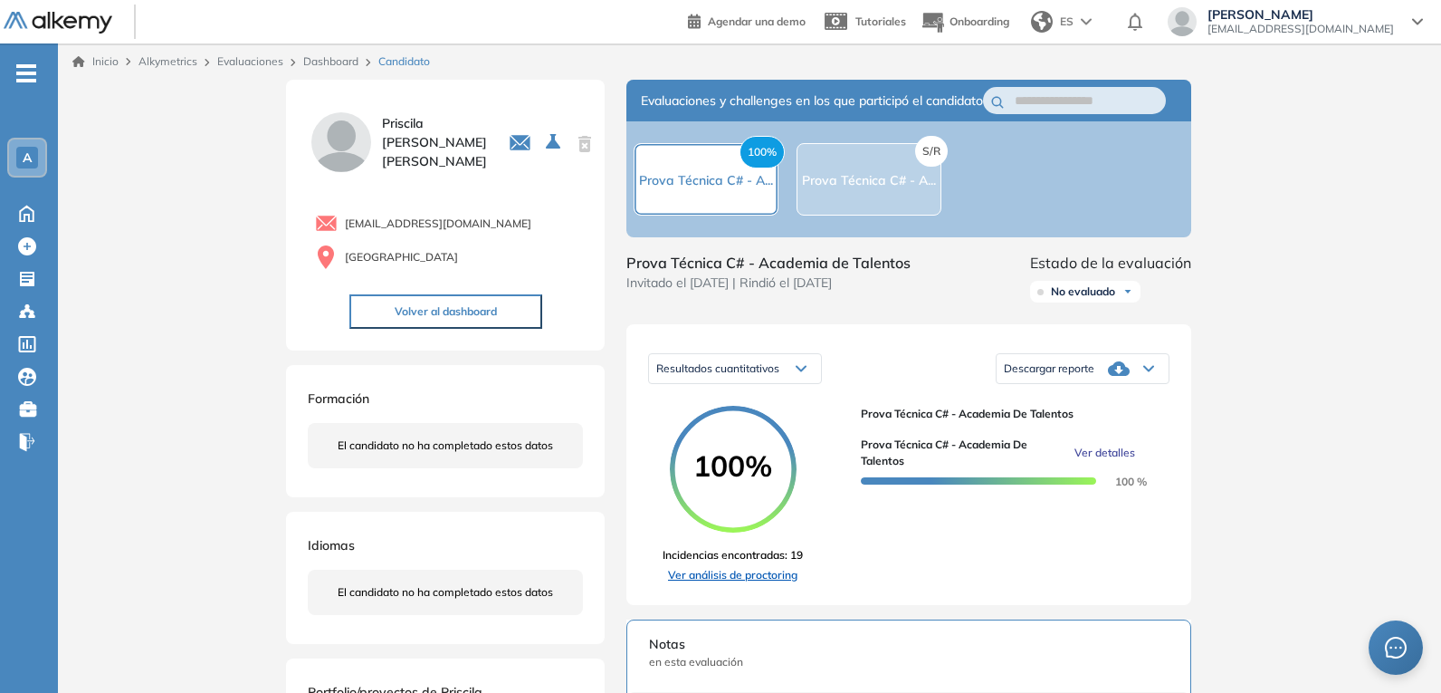
click at [778, 583] on link "Ver análisis de proctoring" at bounding box center [733, 575] width 140 height 16
